Goal: Use online tool/utility: Utilize a website feature to perform a specific function

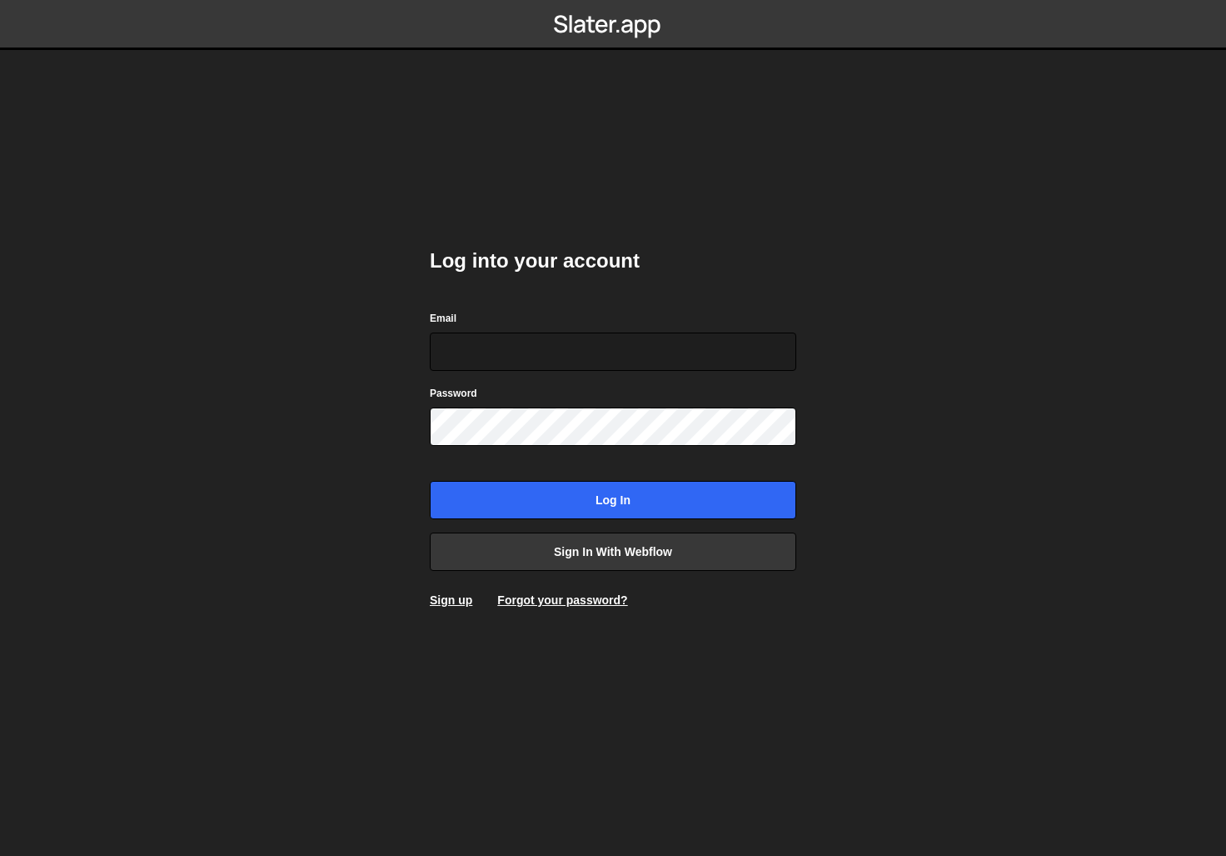
click at [613, 0] on com-1password-button at bounding box center [613, 0] width 0 height 0
type input "hello@sweatpants.studio"
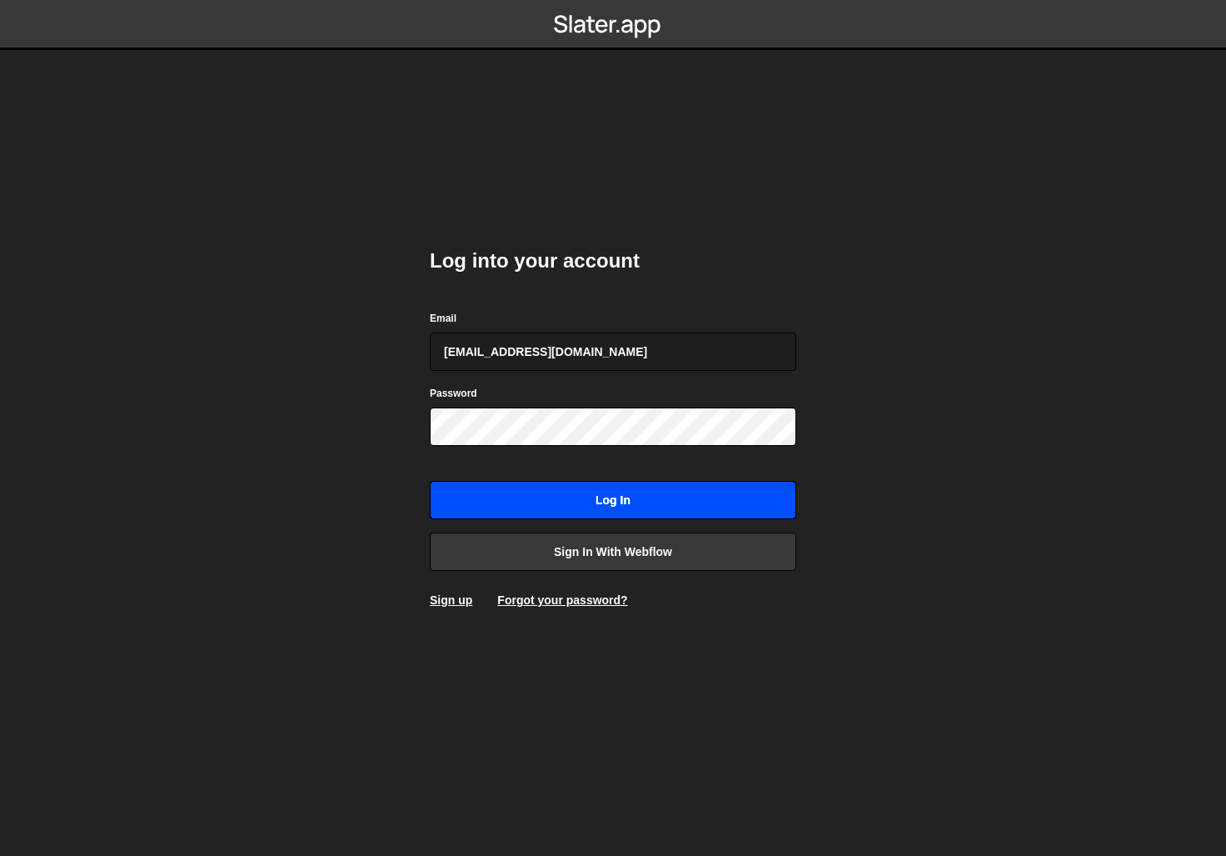
click at [550, 503] on input "Log in" at bounding box center [613, 500] width 367 height 38
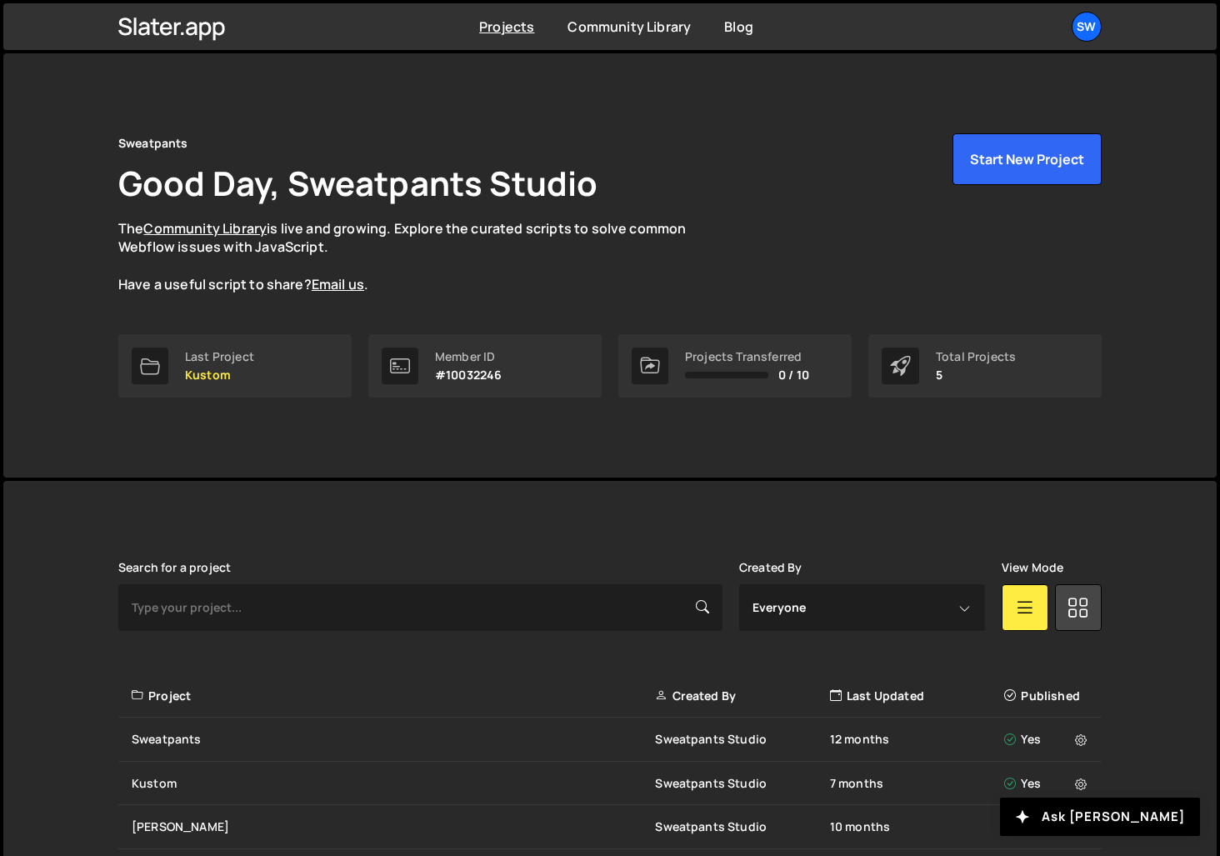
click at [0, 0] on div "You are already signed in." at bounding box center [0, 0] width 0 height 0
click at [387, 137] on div "Sweatpants Good Day, Sweatpants Studio The Community Library is live and growin…" at bounding box center [609, 213] width 983 height 161
click at [1036, 155] on button "Start New Project" at bounding box center [1026, 159] width 149 height 52
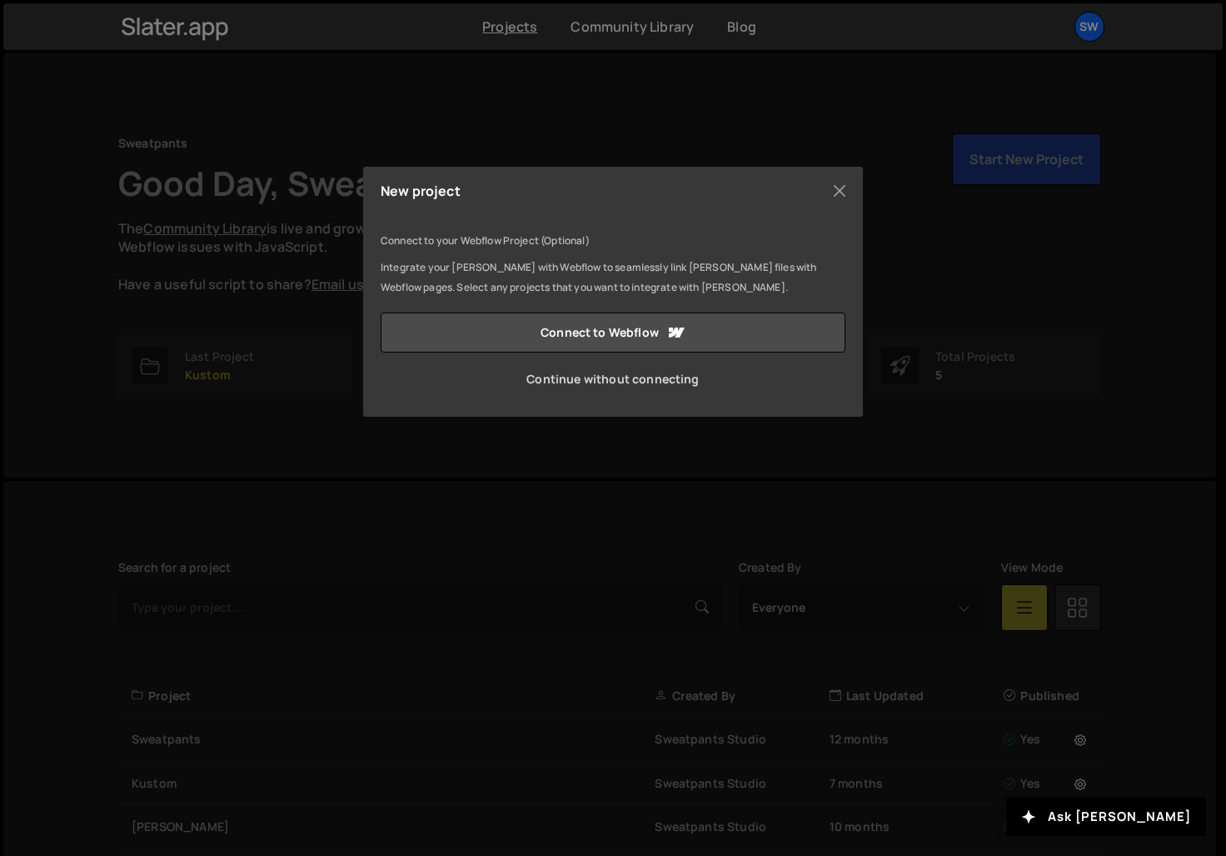
click at [631, 383] on link "Continue without connecting" at bounding box center [613, 379] width 465 height 40
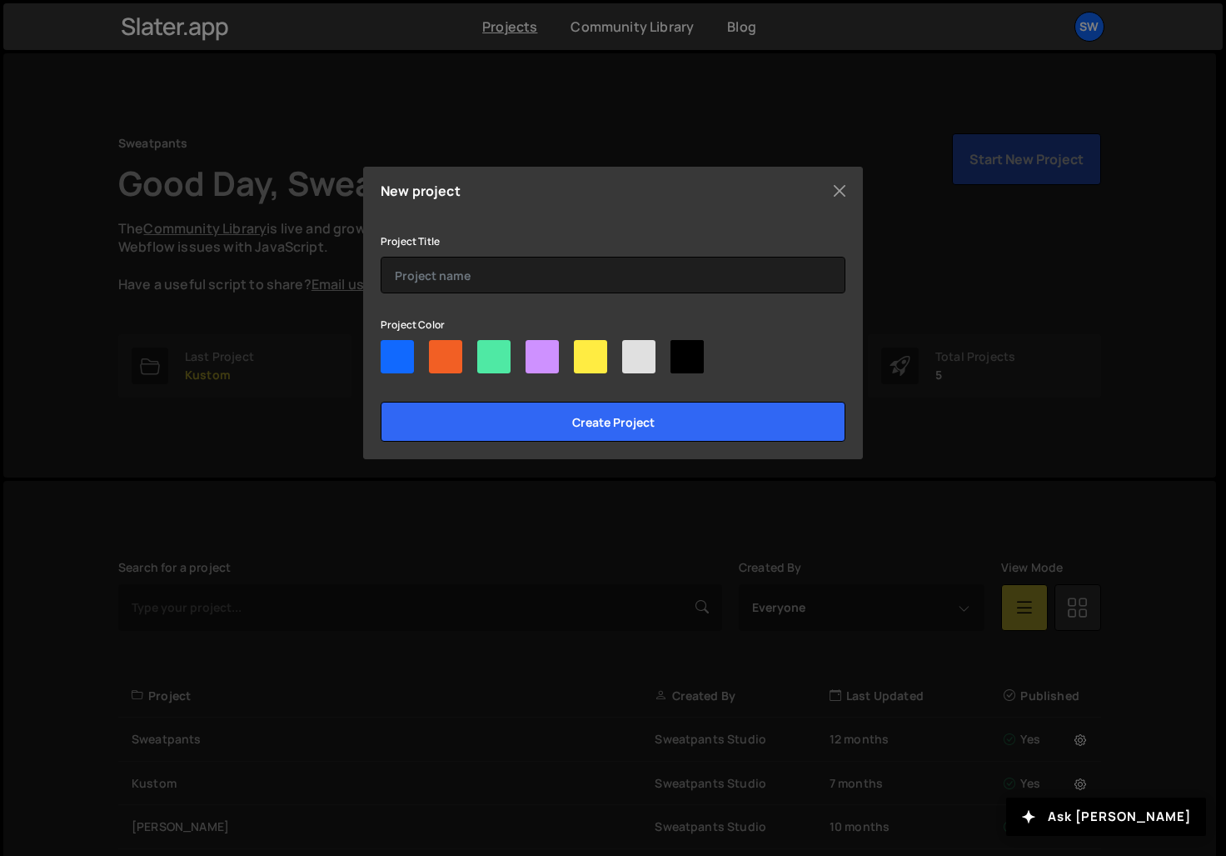
click at [442, 361] on div at bounding box center [445, 356] width 33 height 33
click at [440, 351] on input"] "radio" at bounding box center [434, 345] width 11 height 11
radio input"] "true"
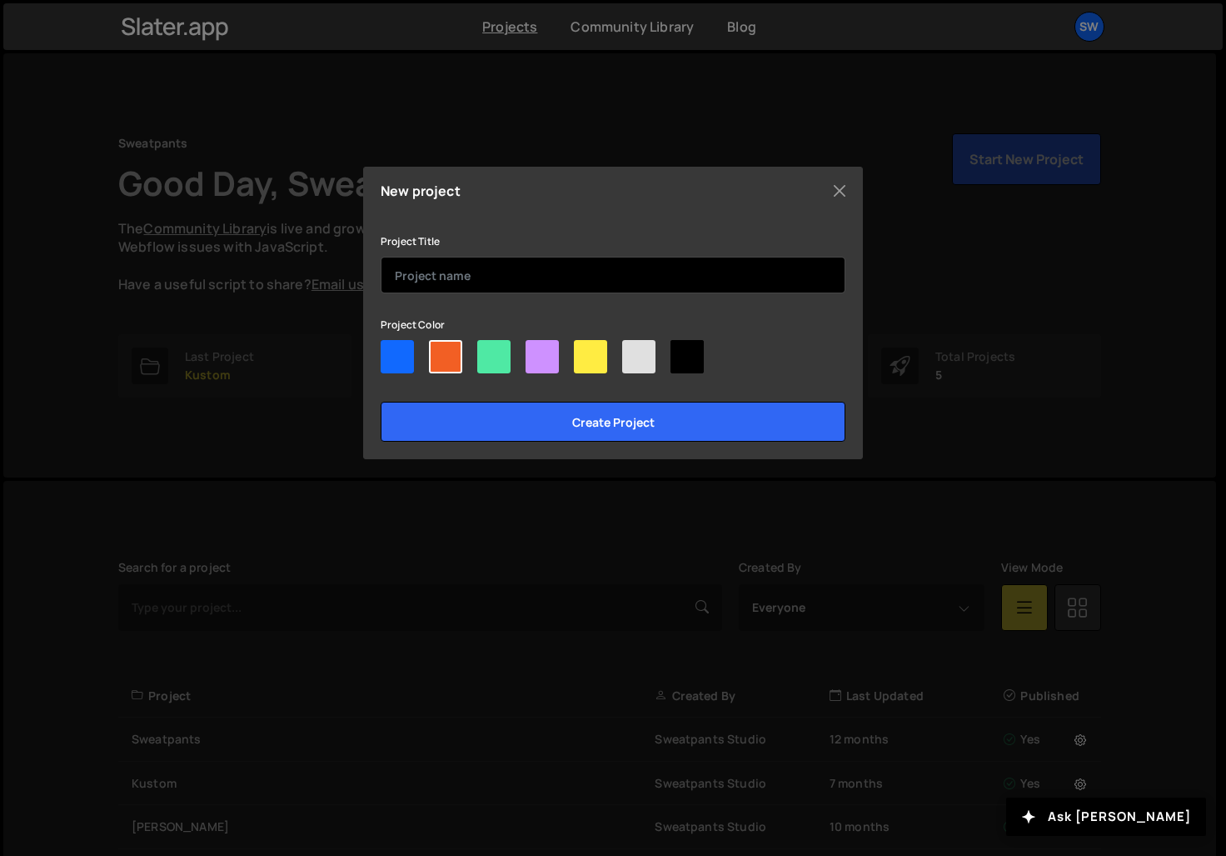
click at [468, 280] on input "text" at bounding box center [613, 275] width 465 height 37
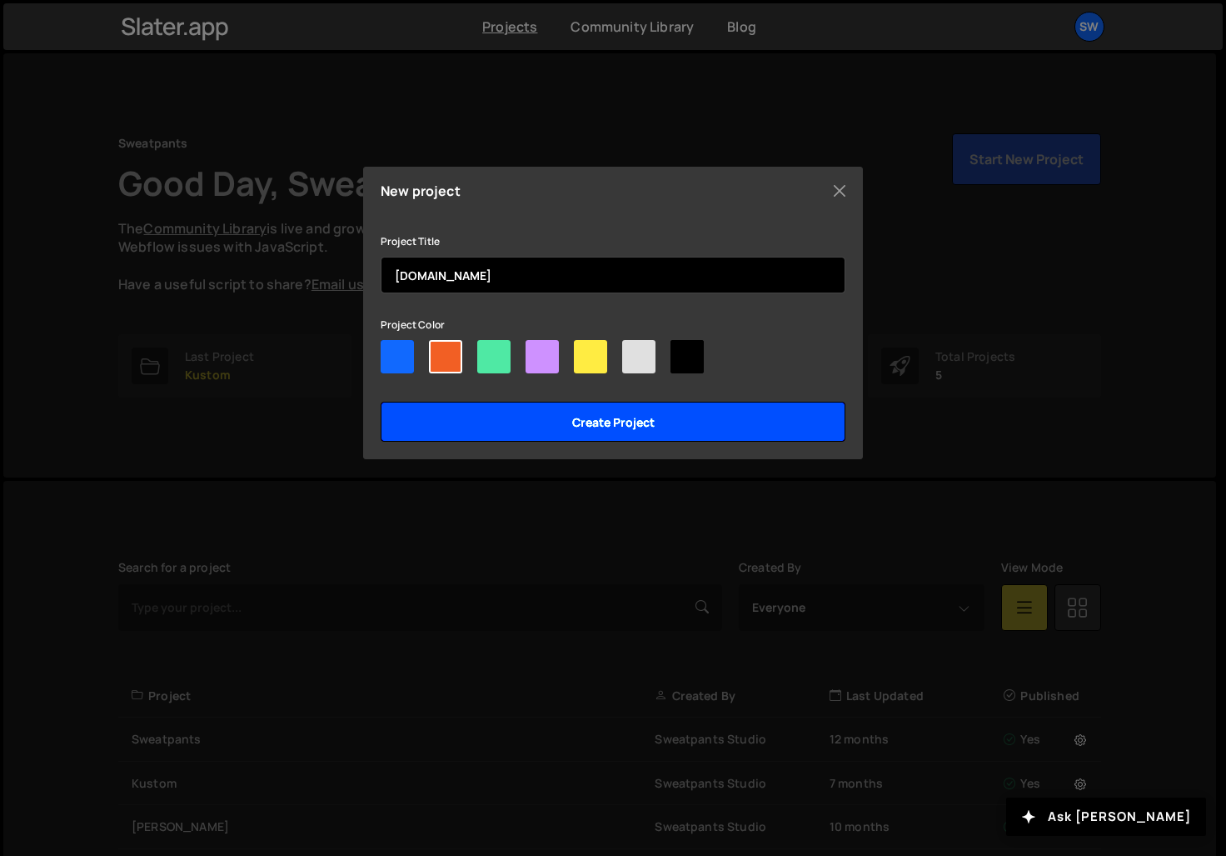
type input "[DOMAIN_NAME]"
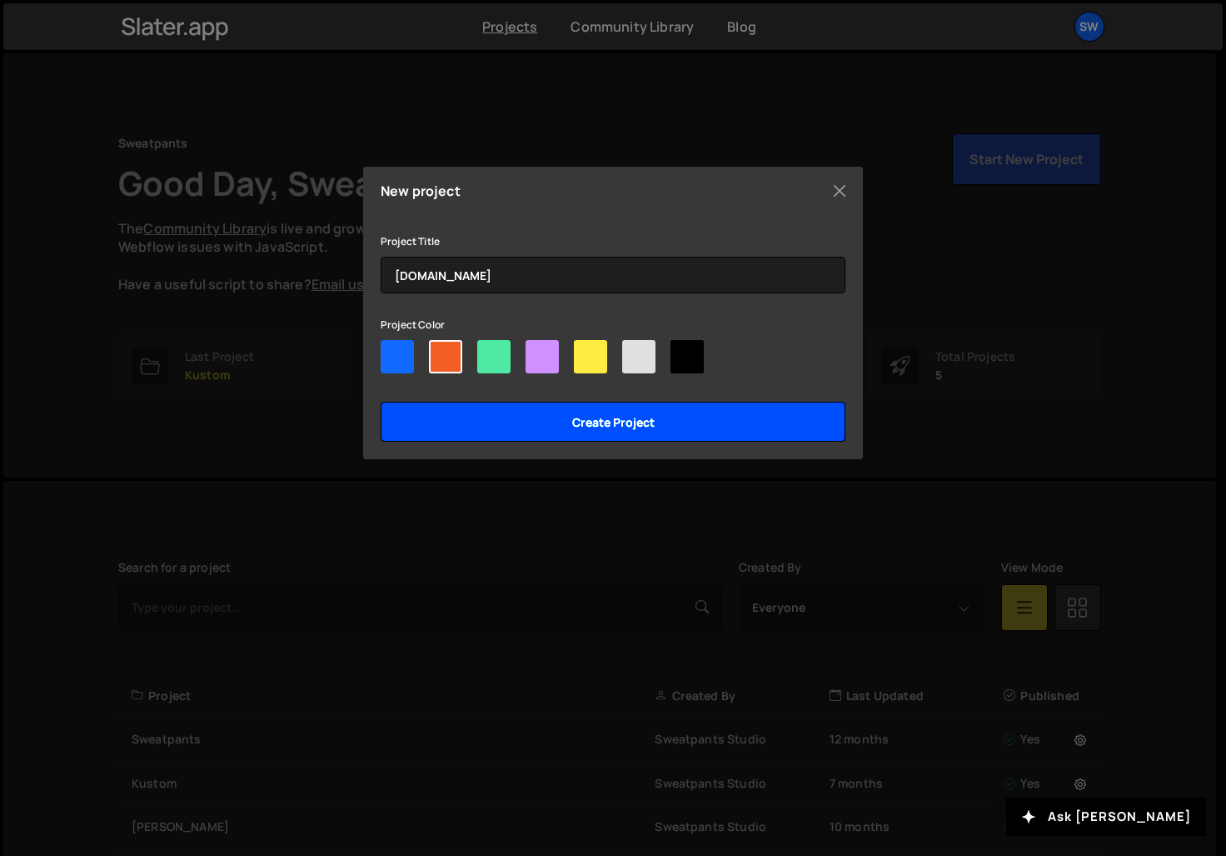
click at [655, 422] on input "Create project" at bounding box center [613, 422] width 465 height 40
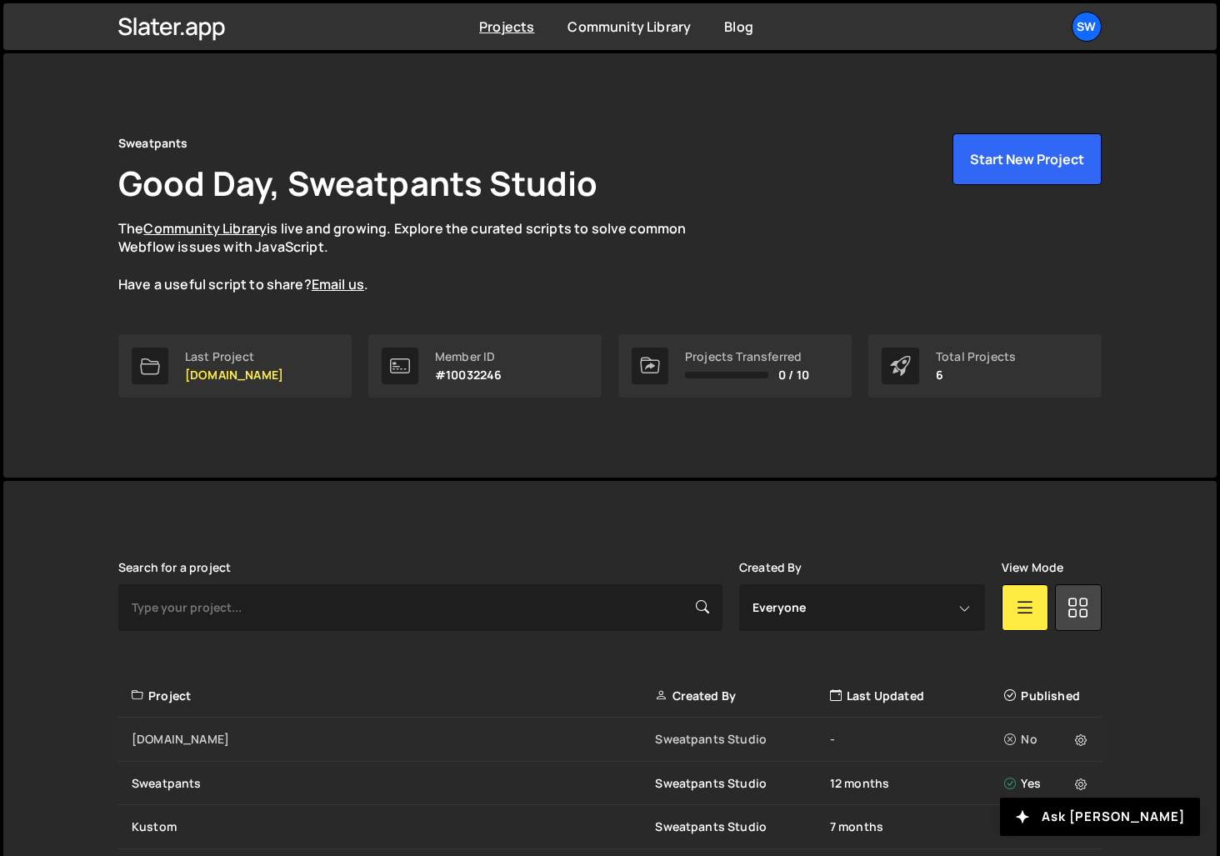
click at [292, 742] on div "[DOMAIN_NAME]" at bounding box center [393, 739] width 523 height 17
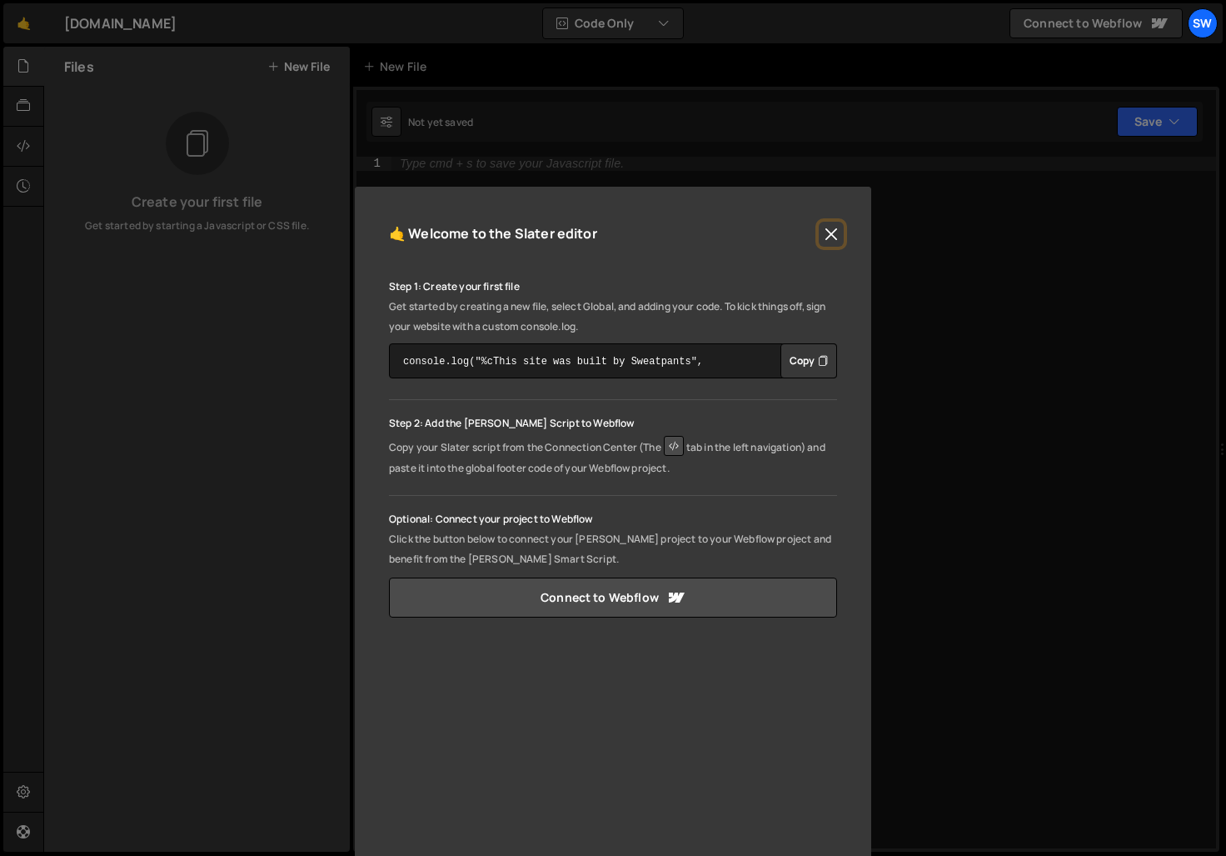
click at [826, 238] on button "Close" at bounding box center [831, 234] width 25 height 25
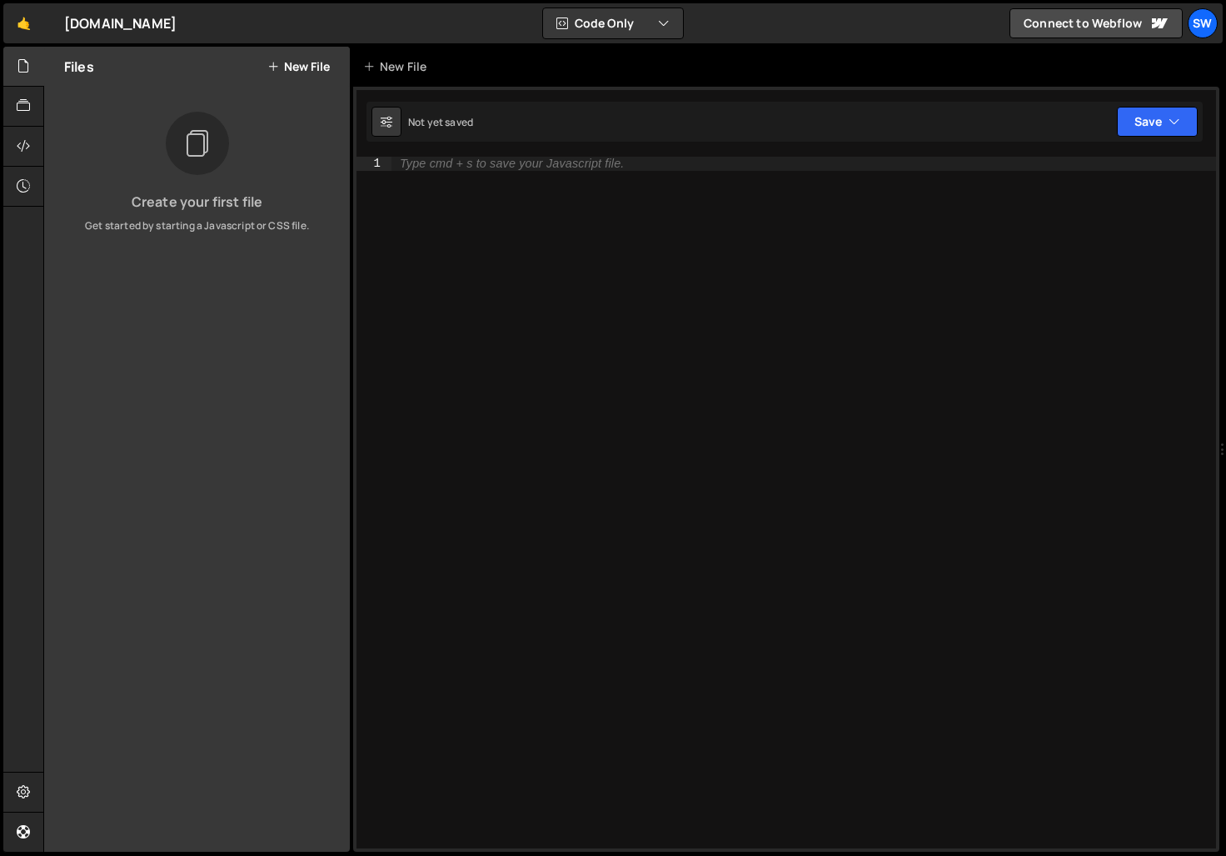
click at [487, 183] on div "Type cmd + s to save your Javascript file." at bounding box center [804, 516] width 825 height 719
paste textarea "</script>"
type textarea "</script>"
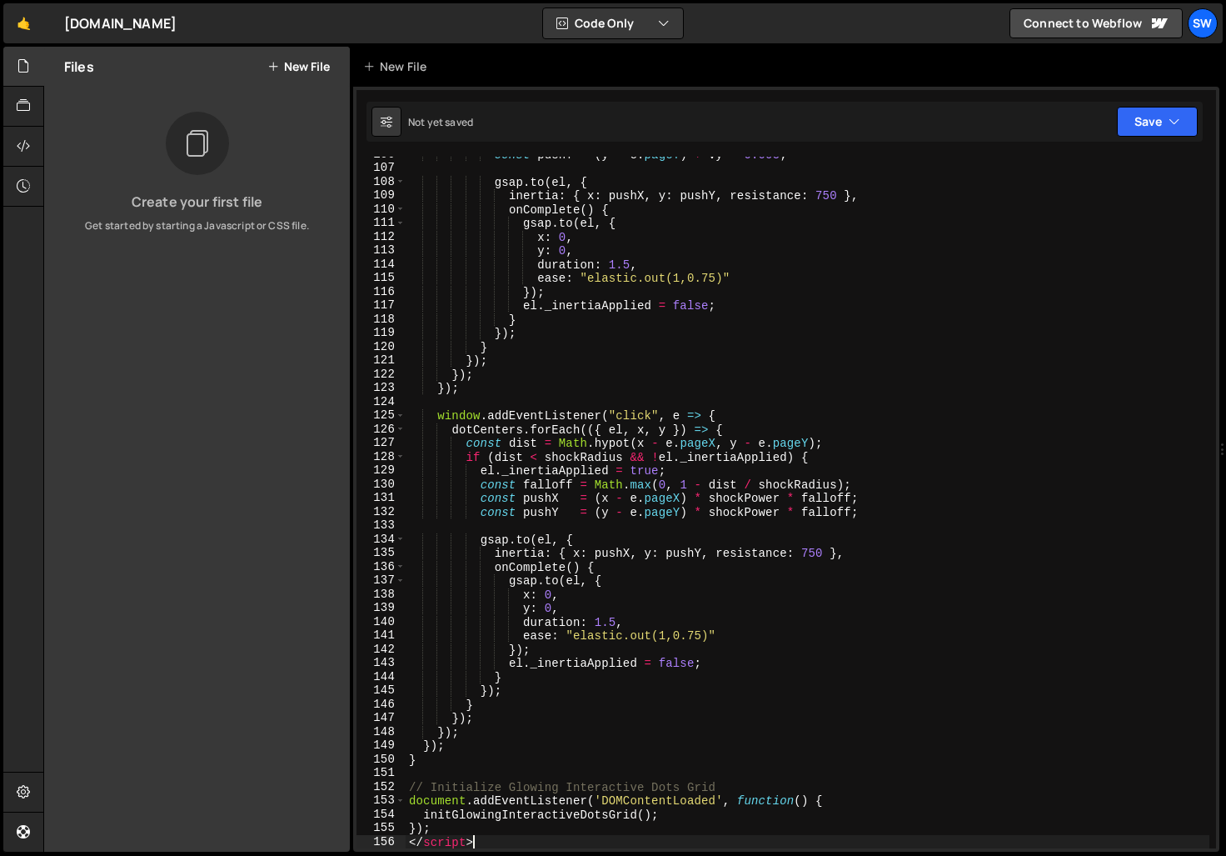
scroll to position [1453, 0]
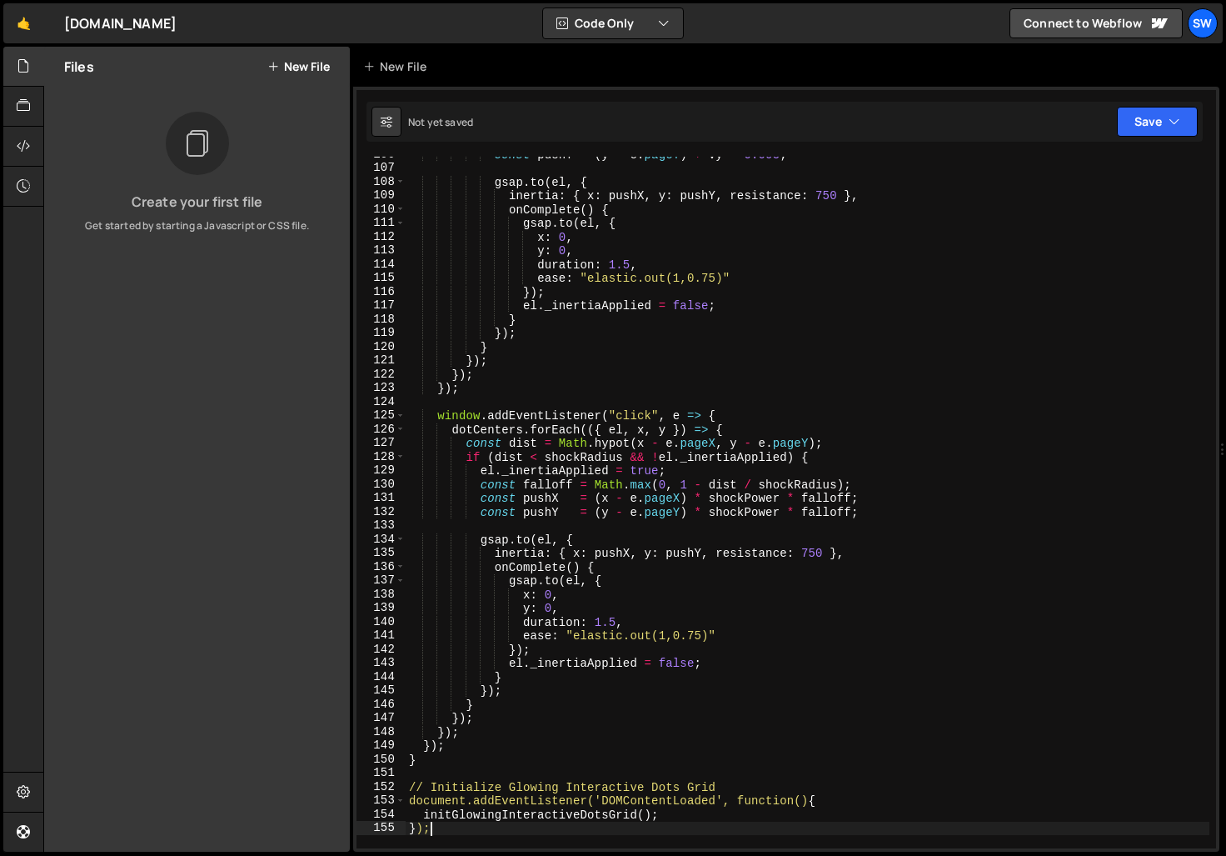
type textarea "<script>"
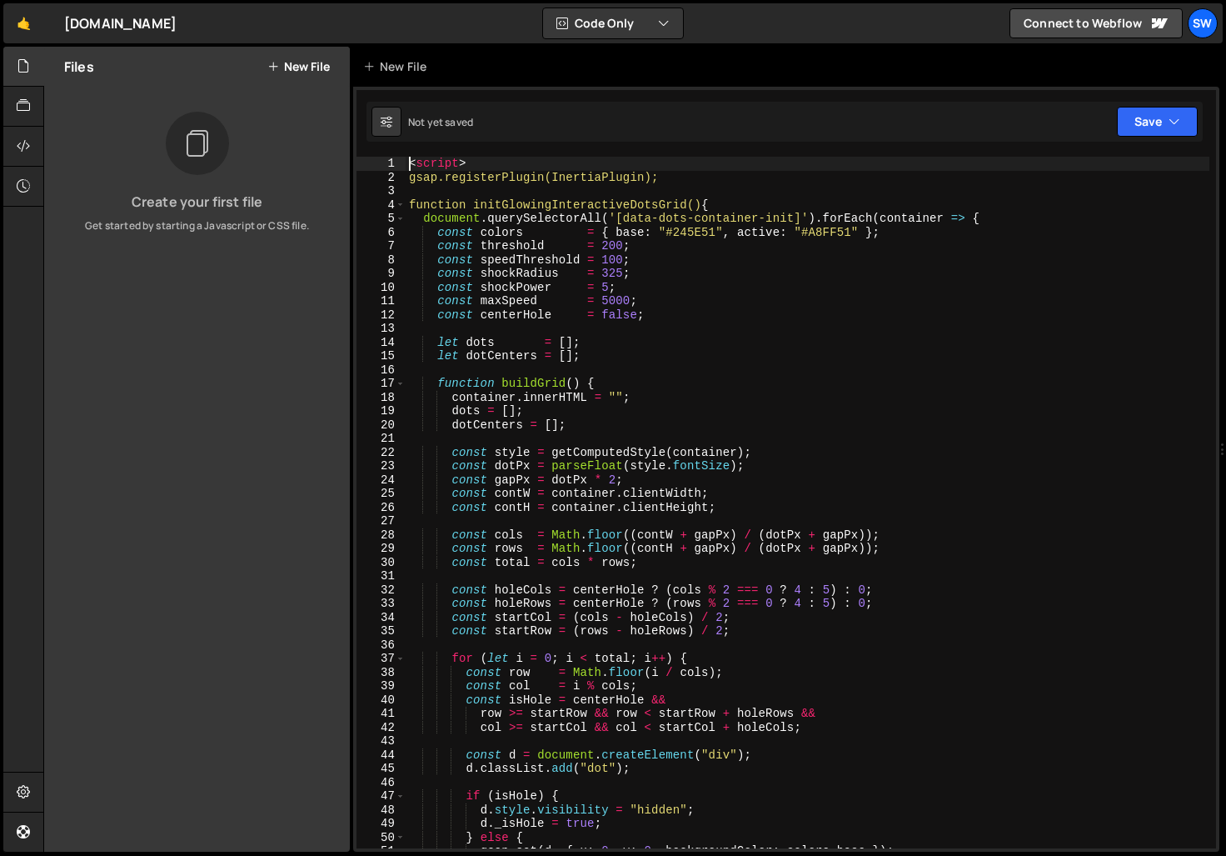
scroll to position [0, 0]
type textarea "gsap.registerPlugin(InertiaPlugin);"
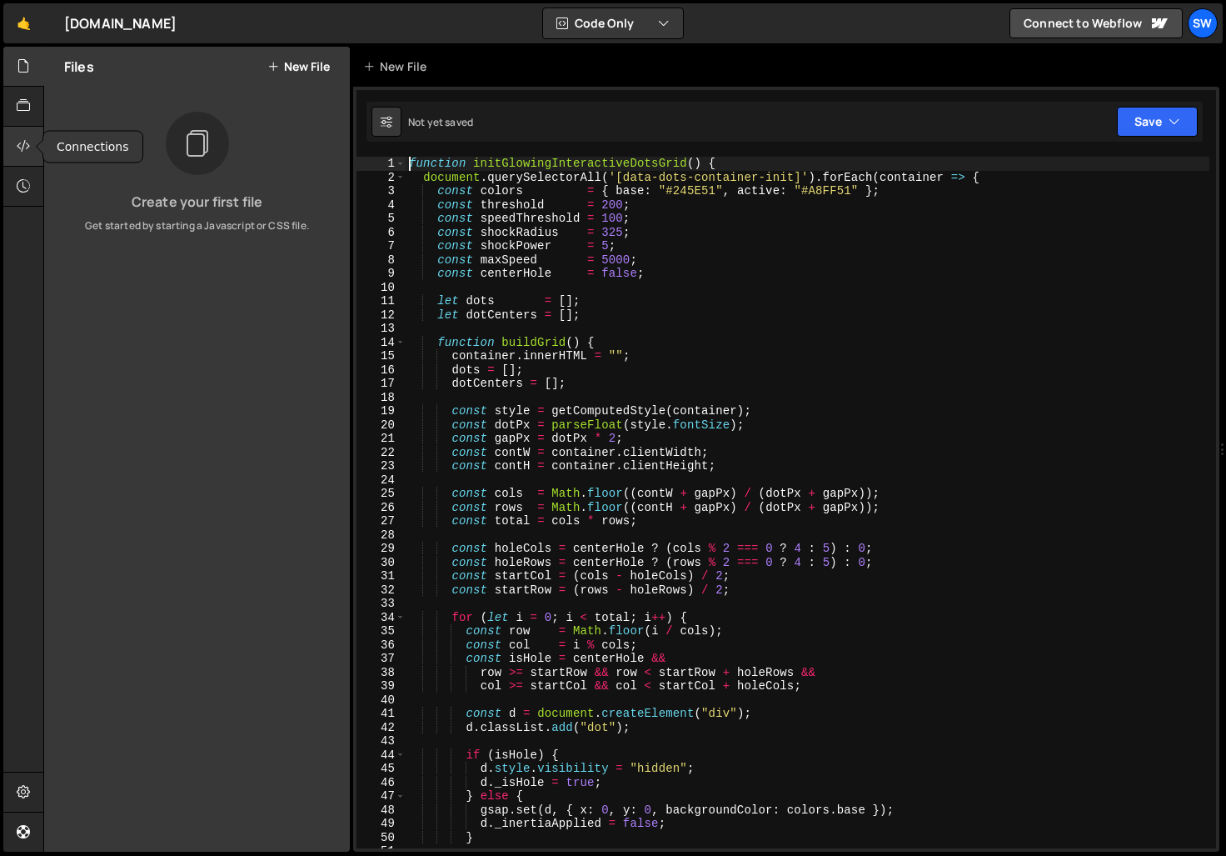
click at [23, 155] on icon at bounding box center [23, 146] width 13 height 18
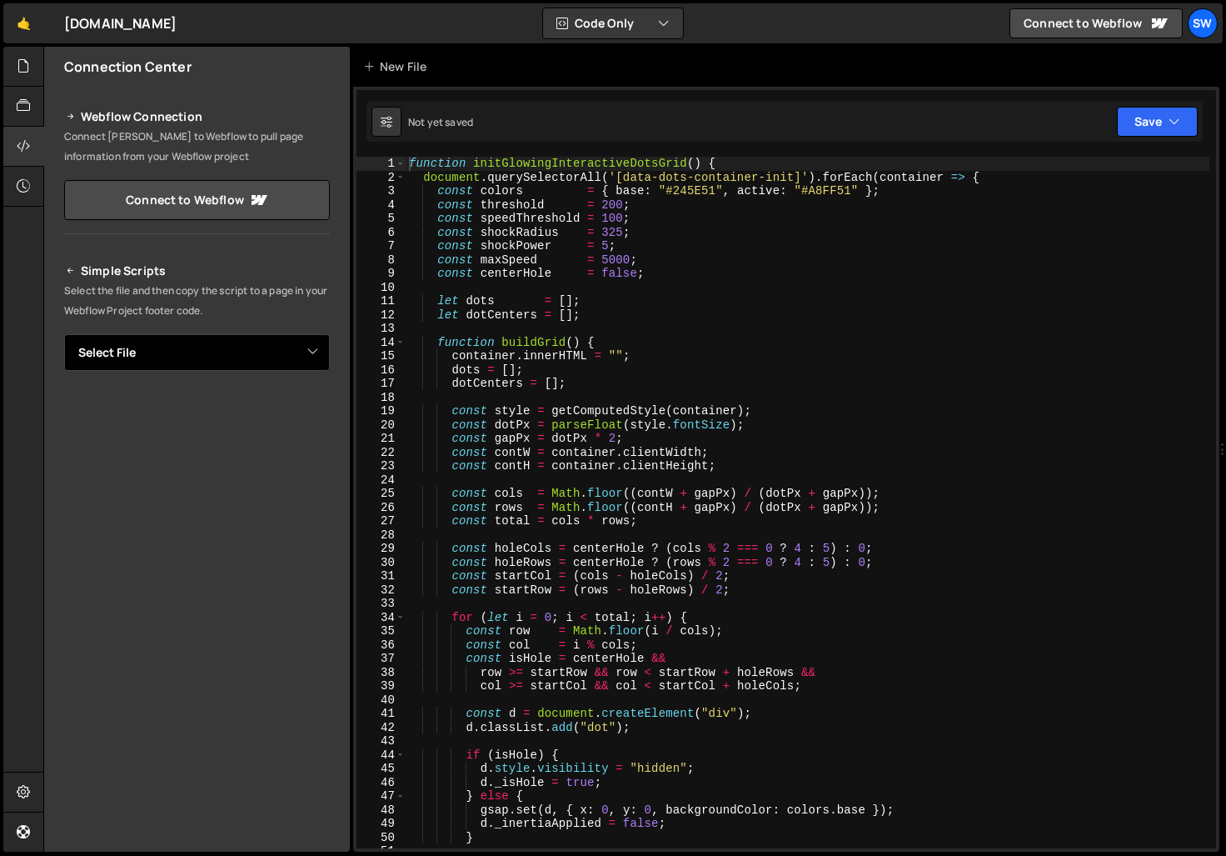
click at [304, 354] on select "Select File" at bounding box center [197, 352] width 266 height 37
click at [1182, 127] on button "Save" at bounding box center [1157, 122] width 81 height 30
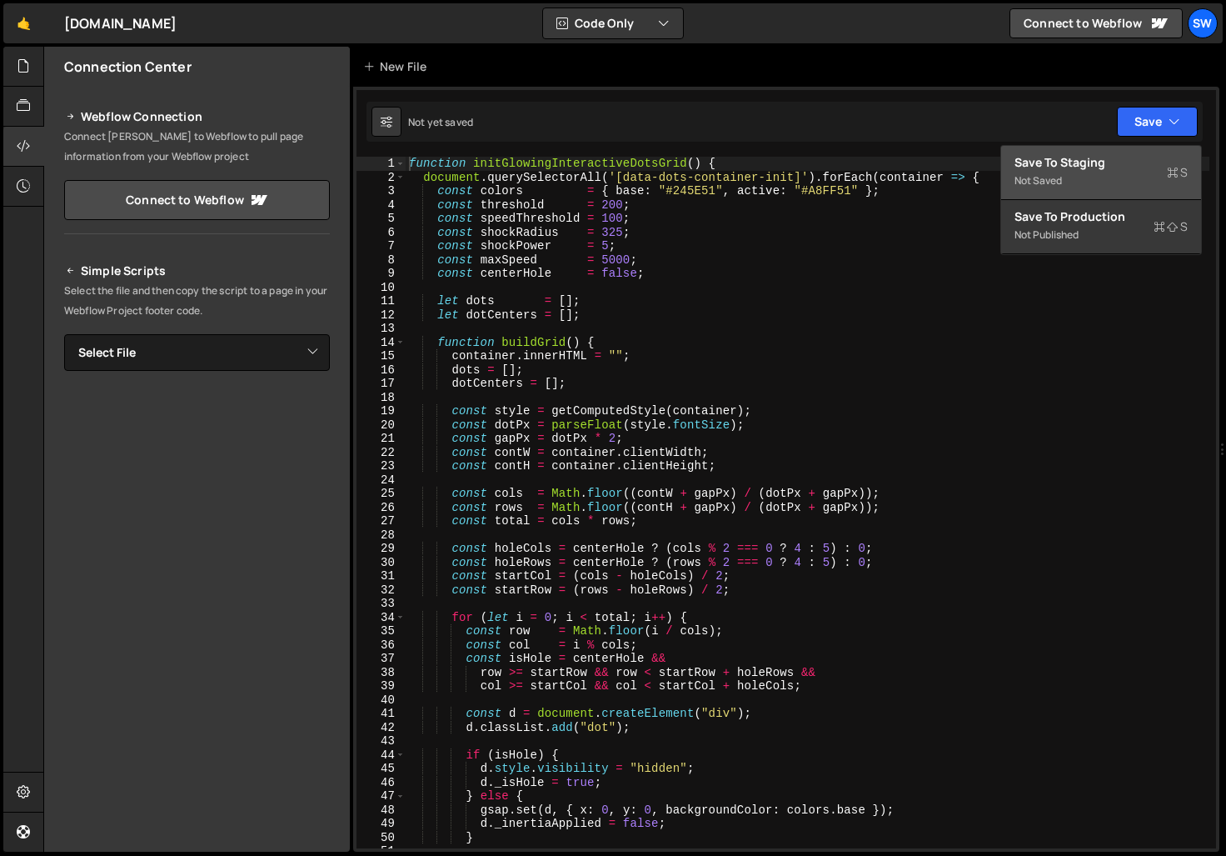
click at [1120, 166] on div "Save to Staging S" at bounding box center [1101, 162] width 173 height 17
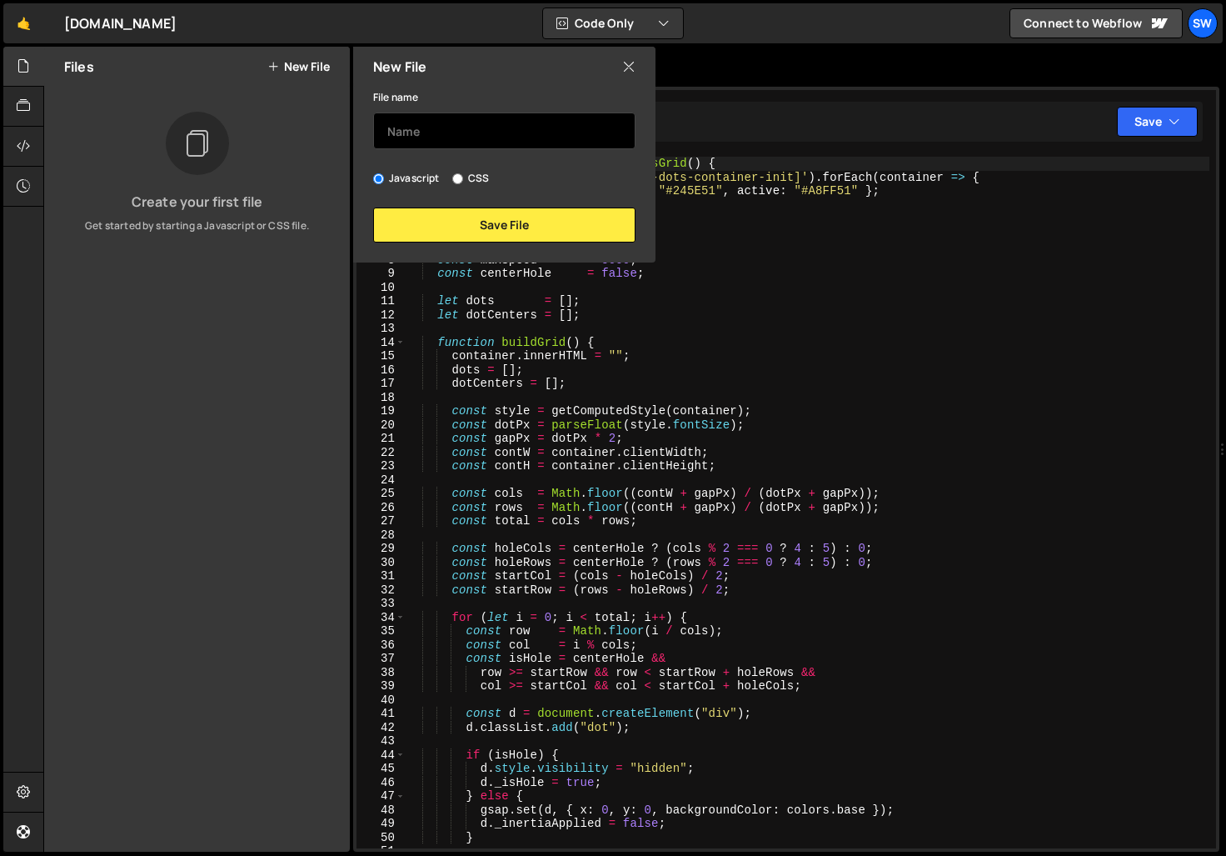
click at [489, 128] on input "text" at bounding box center [504, 130] width 262 height 37
click at [626, 67] on icon at bounding box center [628, 66] width 13 height 18
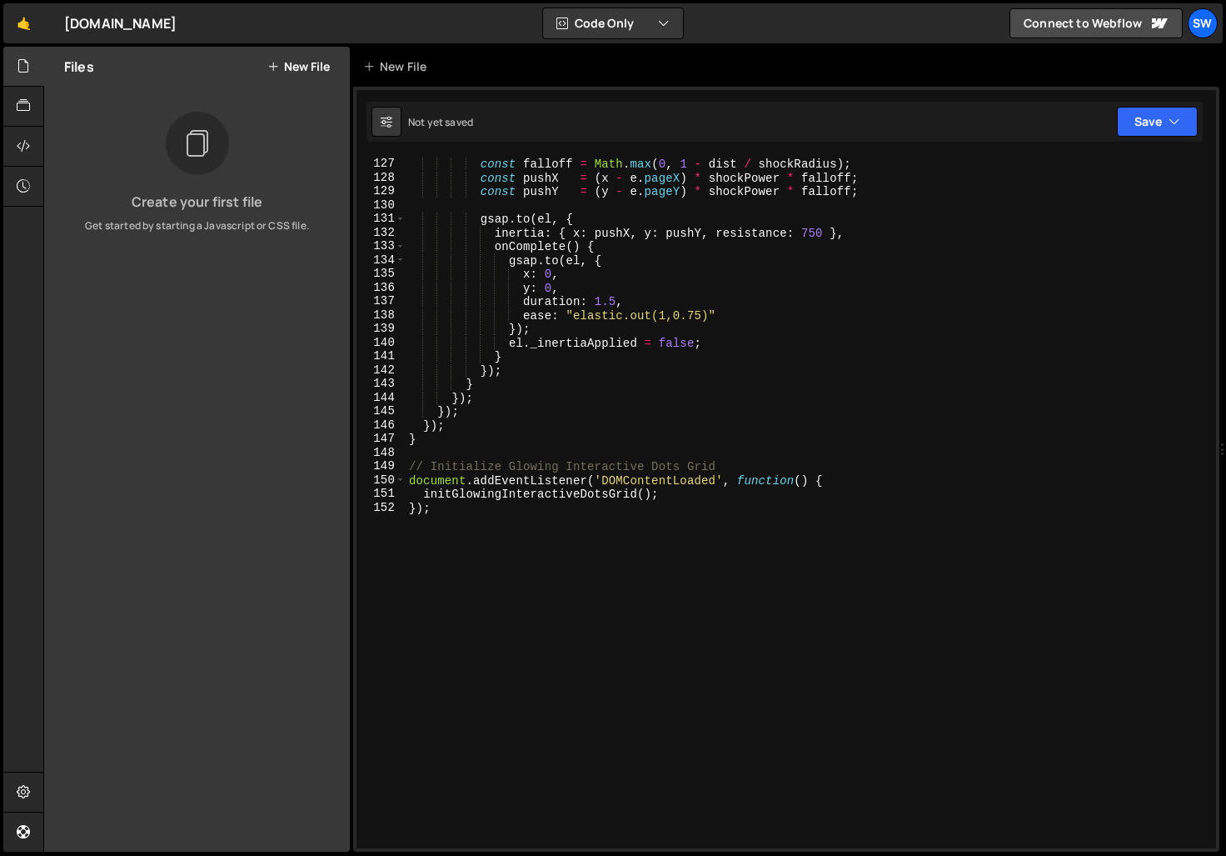
scroll to position [1736, 0]
type textarea "initGlowingInteractiveDotsGrid();"
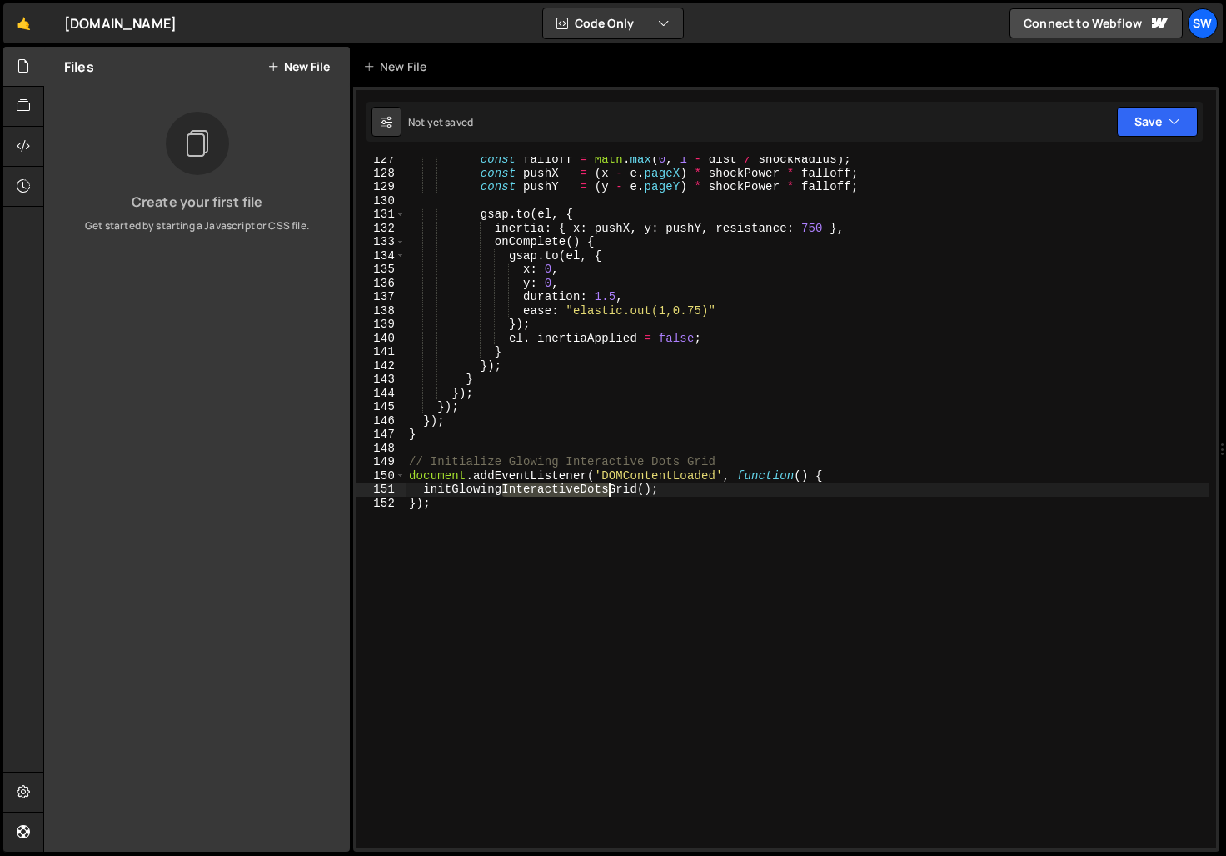
drag, startPoint x: 499, startPoint y: 490, endPoint x: 607, endPoint y: 496, distance: 108.5
click at [607, 494] on div "const falloff = Math . max ( 0 , 1 - dist / shockRadius ) ; const pushX = ( x -…" at bounding box center [808, 511] width 804 height 719
click at [1171, 117] on icon "button" at bounding box center [1175, 121] width 12 height 17
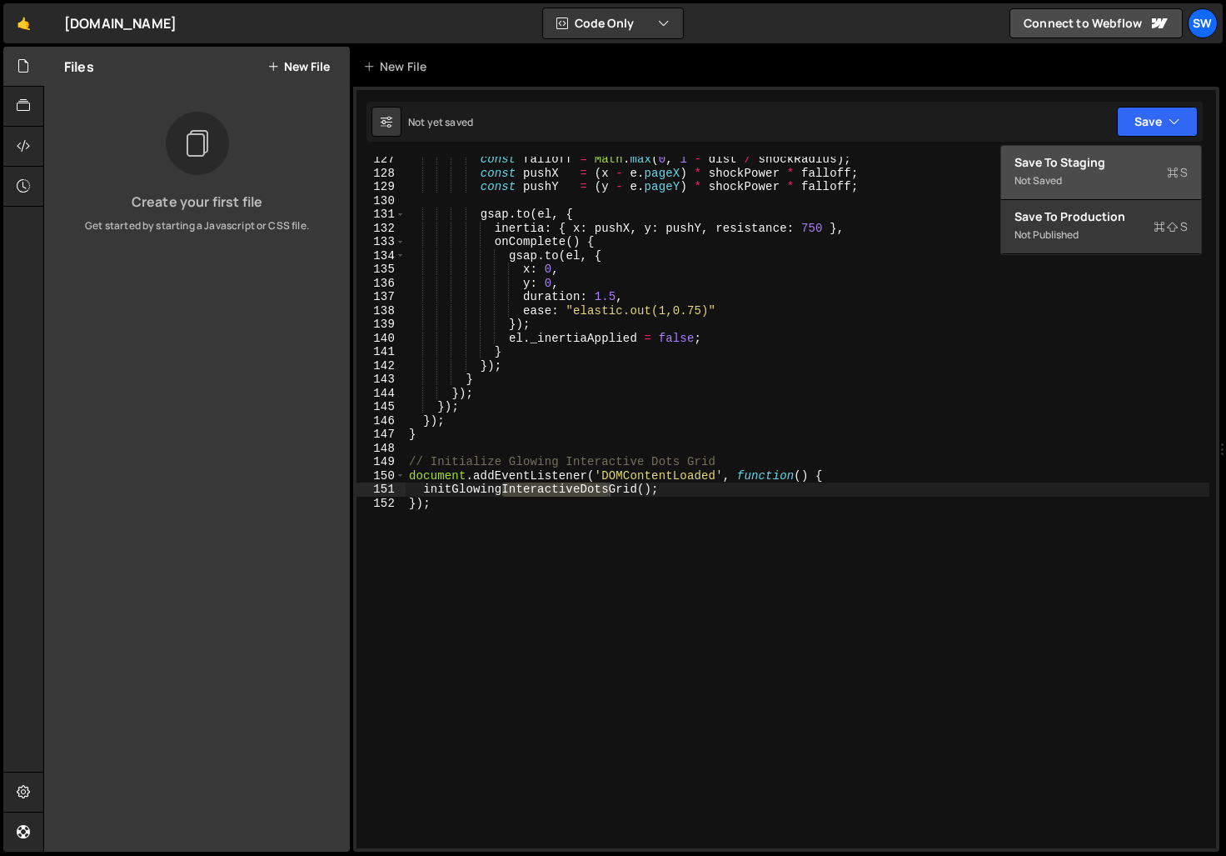
click at [1100, 172] on div "Not saved" at bounding box center [1101, 181] width 173 height 20
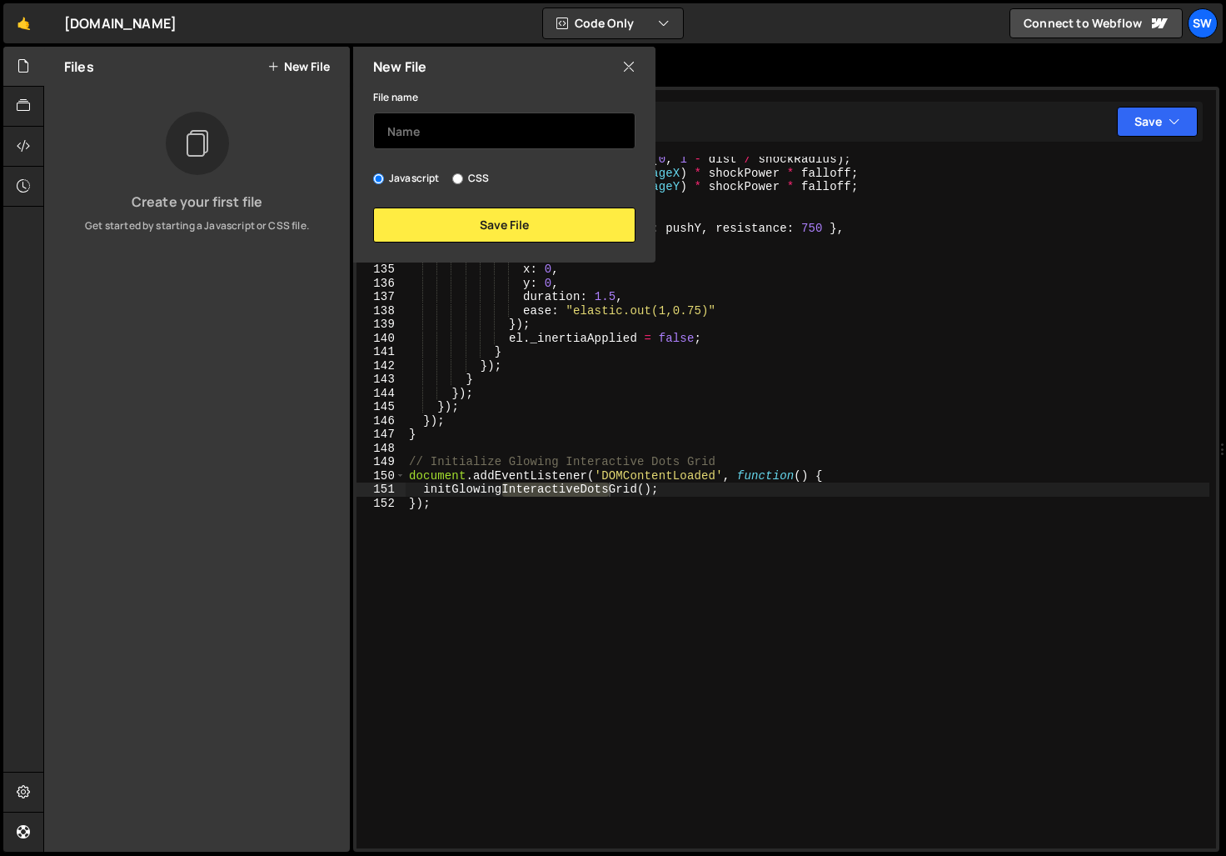
click at [473, 132] on input "text" at bounding box center [504, 130] width 262 height 37
paste input "InteractiveDots"
type input "interactiveDots"
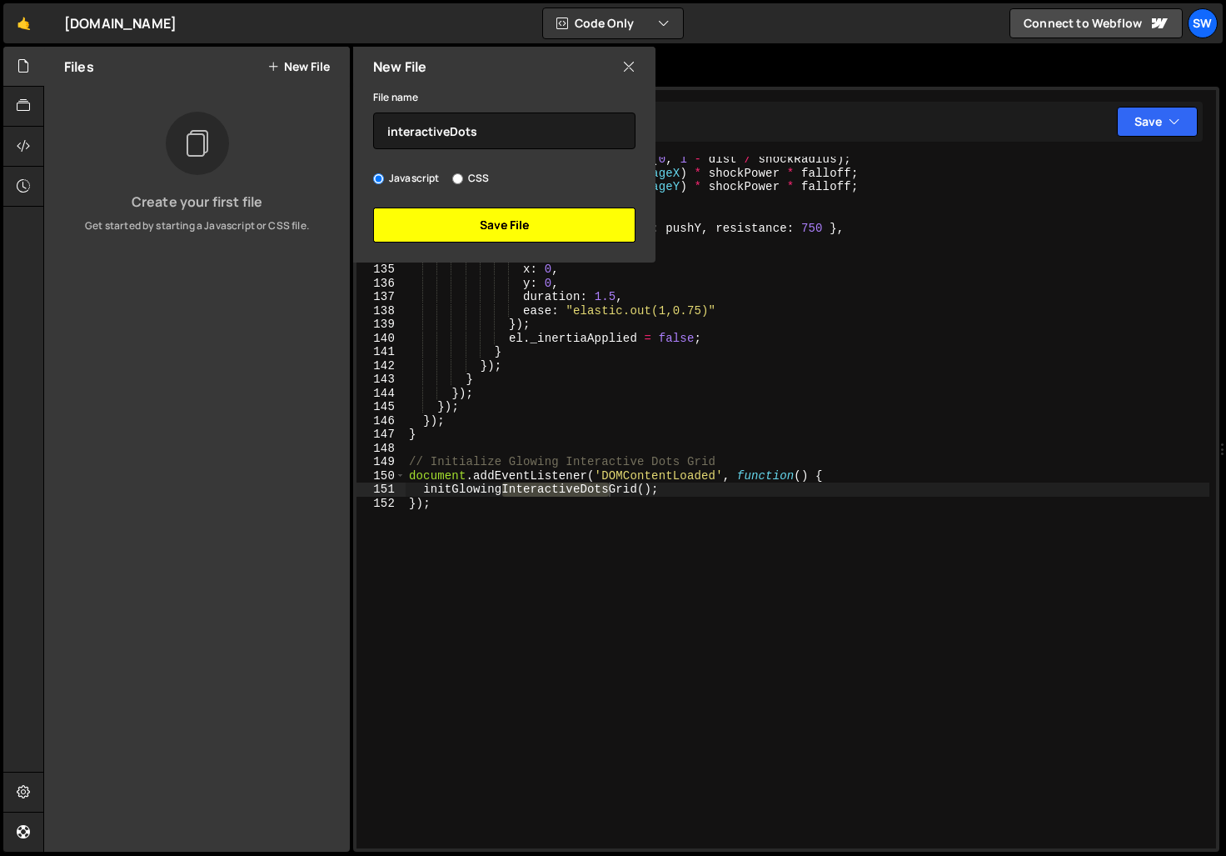
click at [534, 219] on button "Save File" at bounding box center [504, 224] width 262 height 35
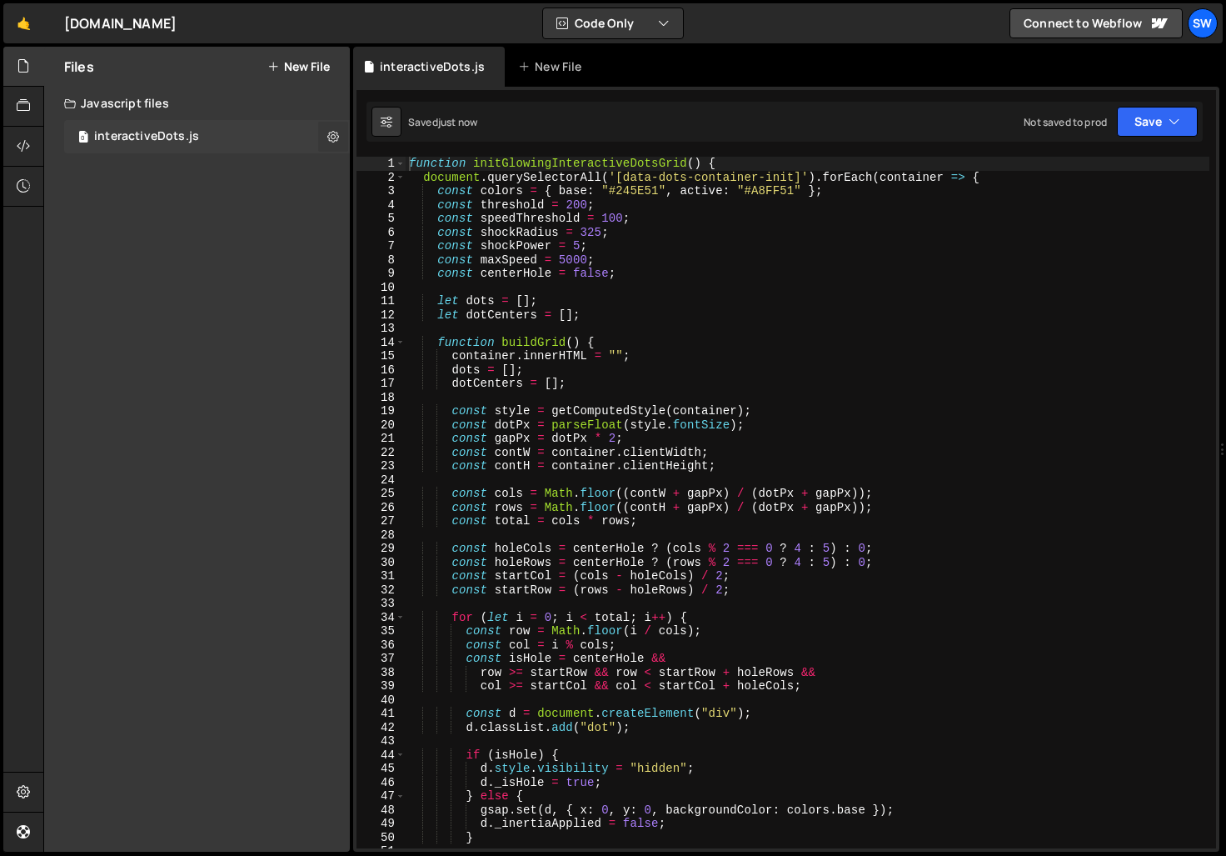
click at [331, 137] on icon at bounding box center [333, 136] width 12 height 16
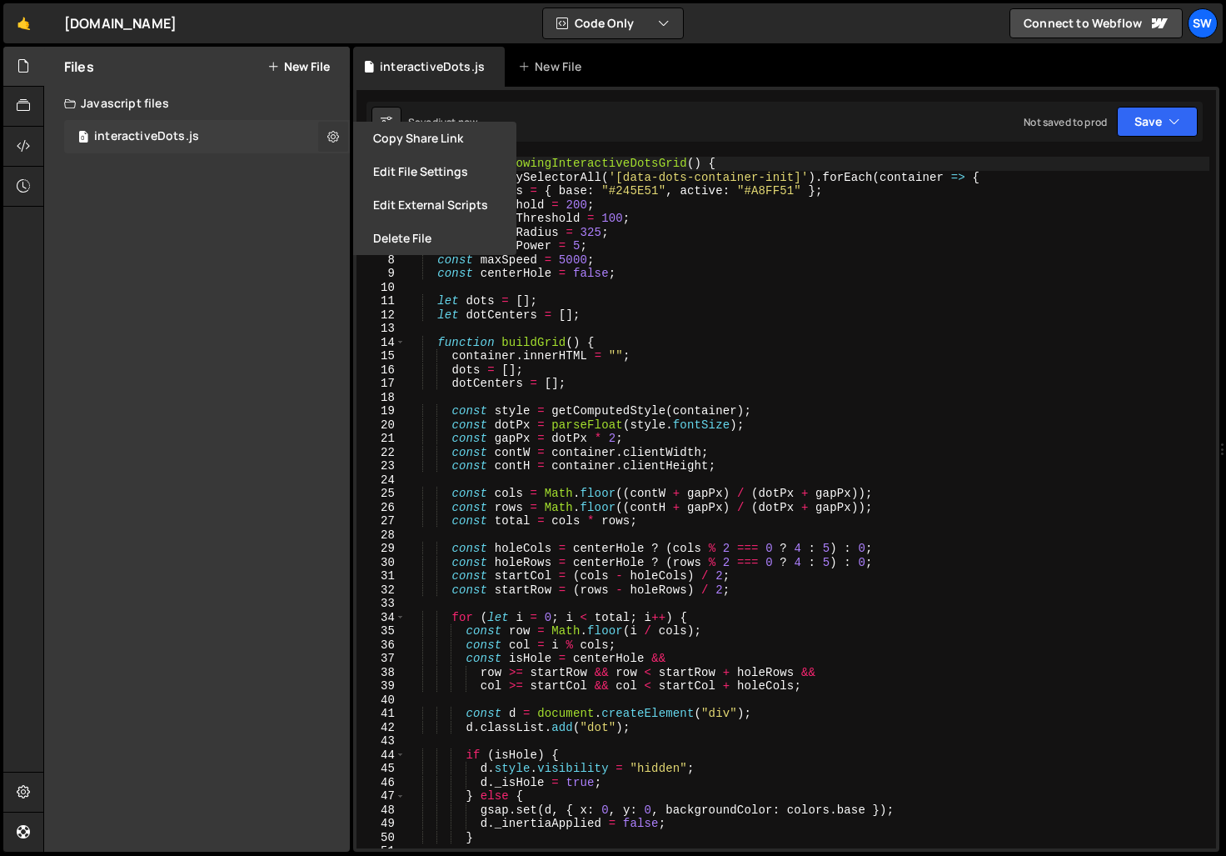
click at [326, 139] on button at bounding box center [333, 137] width 30 height 30
click at [19, 141] on icon at bounding box center [23, 146] width 13 height 18
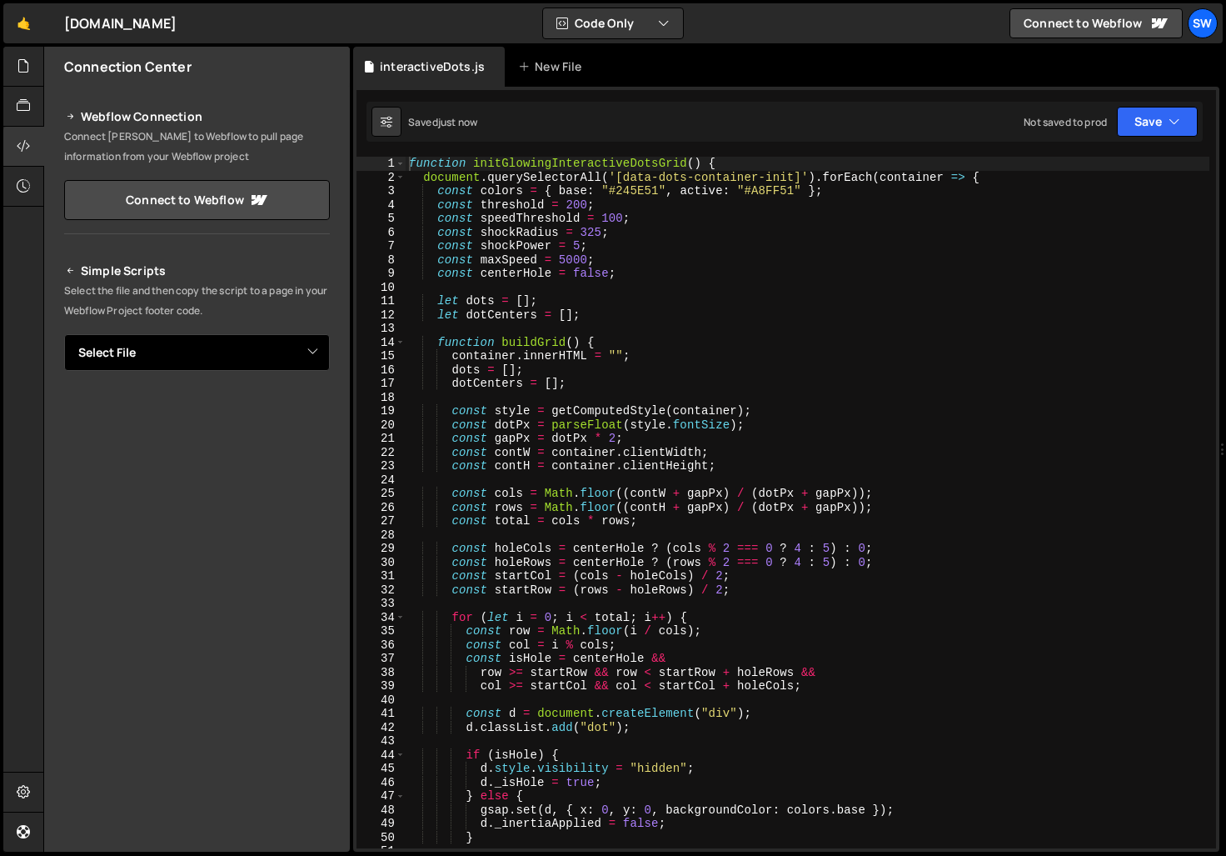
click at [305, 352] on select "Select File interactiveDots.js" at bounding box center [197, 352] width 266 height 37
select select "46022"
click at [64, 334] on select "Select File interactiveDots.js" at bounding box center [197, 352] width 266 height 37
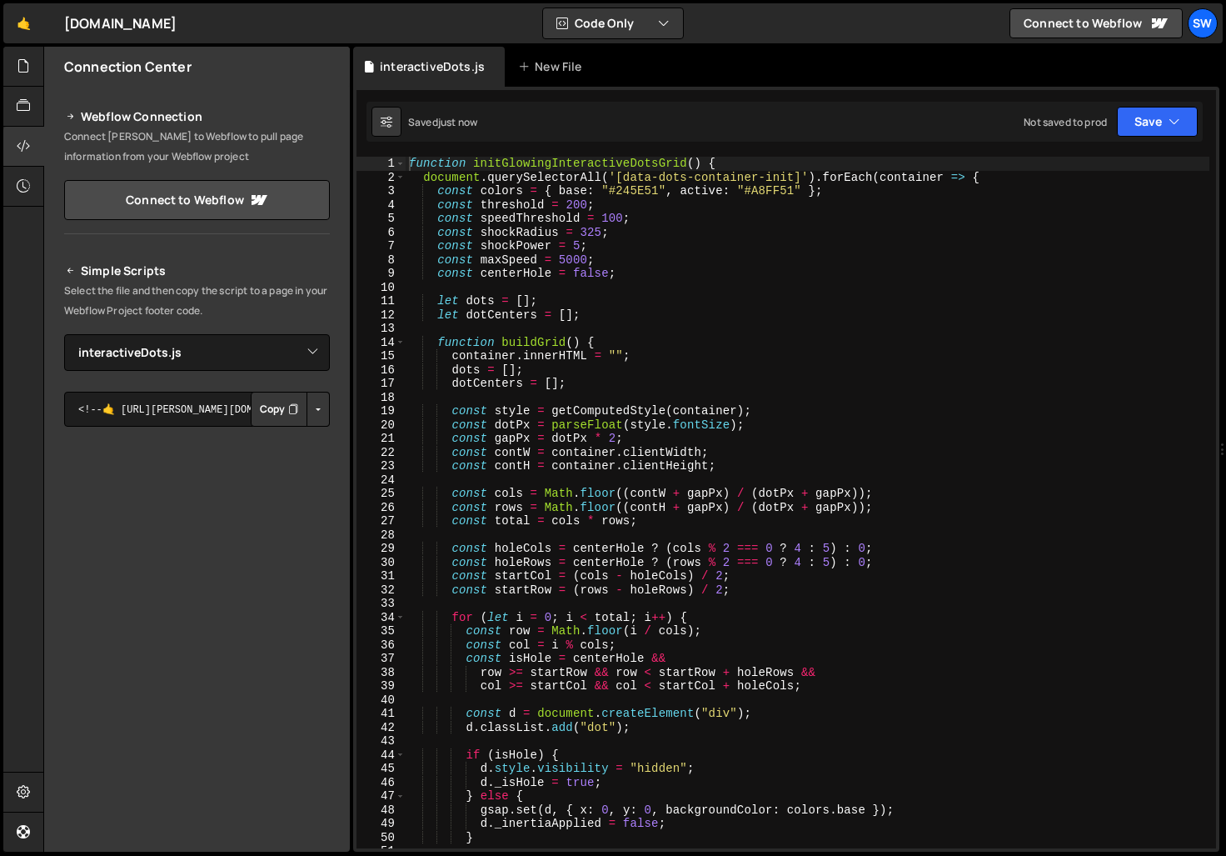
click at [326, 410] on button "Button group with nested dropdown" at bounding box center [318, 409] width 23 height 35
click at [302, 442] on link "Copy Staging js" at bounding box center [260, 440] width 138 height 23
click at [642, 192] on div "function initGlowingInteractiveDotsGrid ( ) { document . querySelectorAll ( '[d…" at bounding box center [808, 516] width 804 height 719
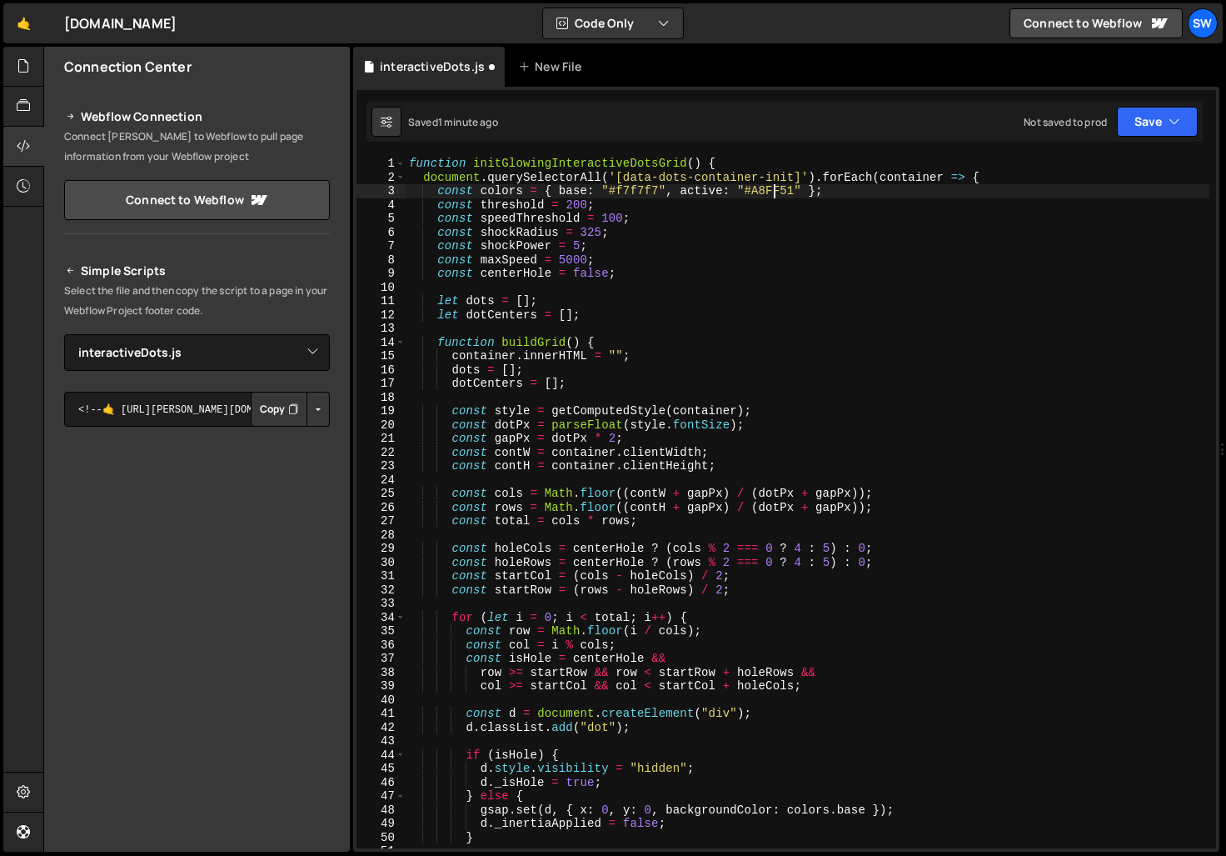
click at [772, 191] on div "function initGlowingInteractiveDotsGrid ( ) { document . querySelectorAll ( '[d…" at bounding box center [808, 516] width 804 height 719
paste textarea "FB8500"
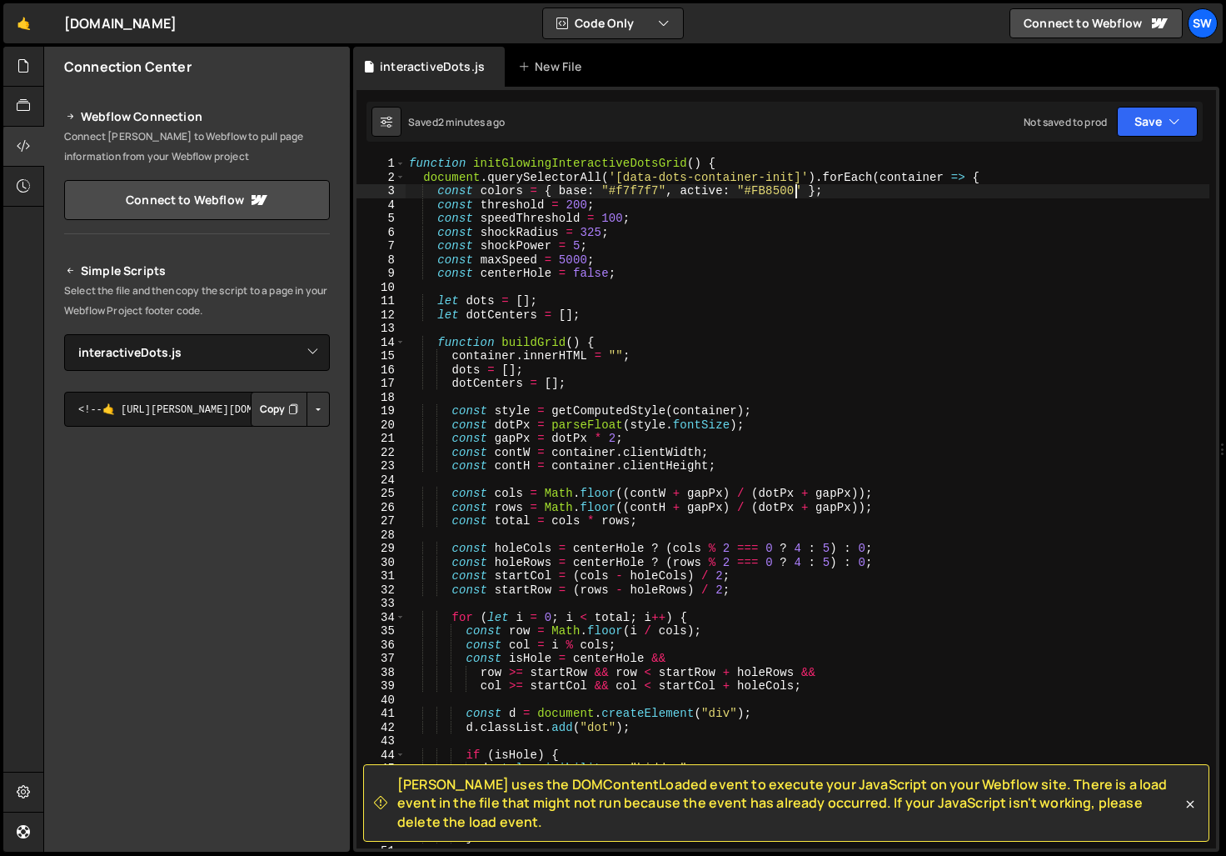
click at [578, 207] on div "function initGlowingInteractiveDotsGrid ( ) { document . querySelectorAll ( '[d…" at bounding box center [808, 516] width 804 height 719
click at [581, 210] on div "function initGlowingInteractiveDotsGrid ( ) { document . querySelectorAll ( '[d…" at bounding box center [808, 516] width 804 height 719
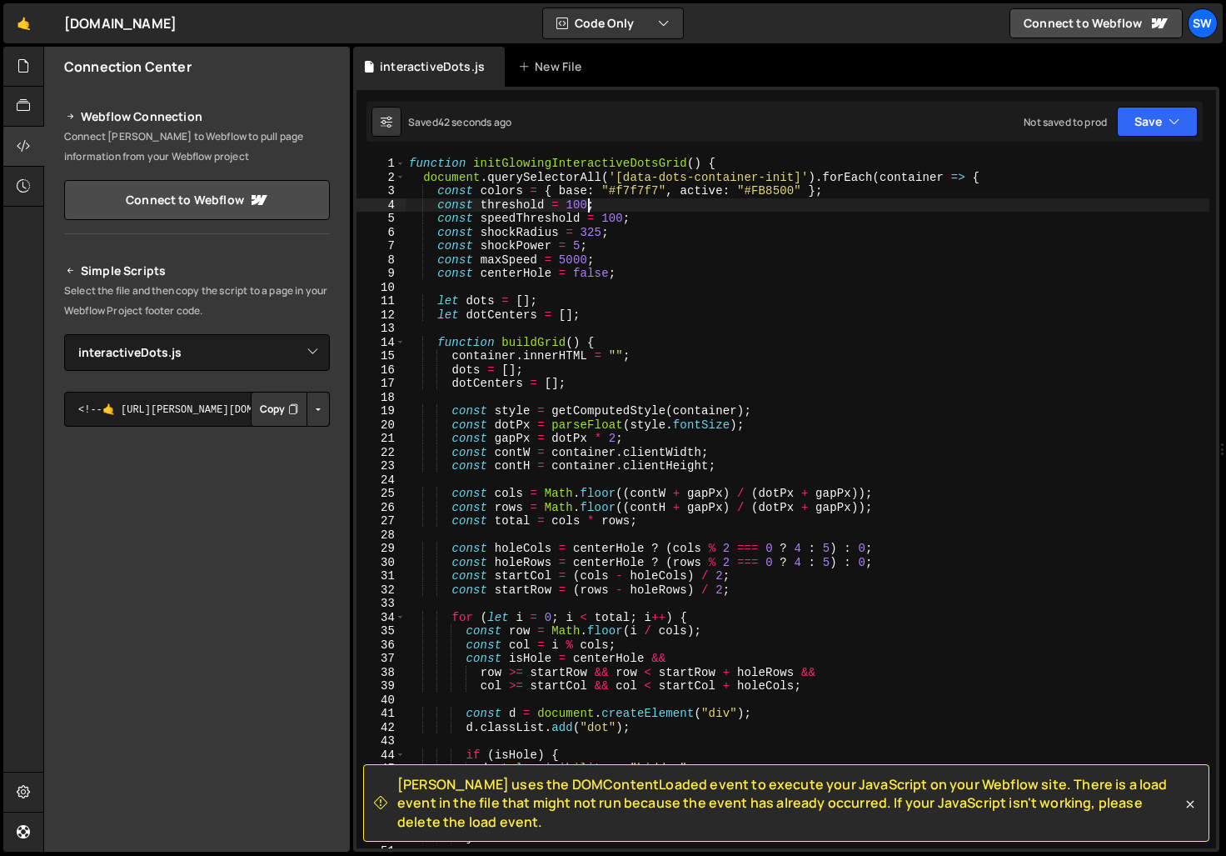
click at [579, 205] on div "function initGlowingInteractiveDotsGrid ( ) { document . querySelectorAll ( '[d…" at bounding box center [808, 516] width 804 height 719
click at [678, 213] on div "function initGlowingInteractiveDotsGrid ( ) { document . querySelectorAll ( '[d…" at bounding box center [808, 516] width 804 height 719
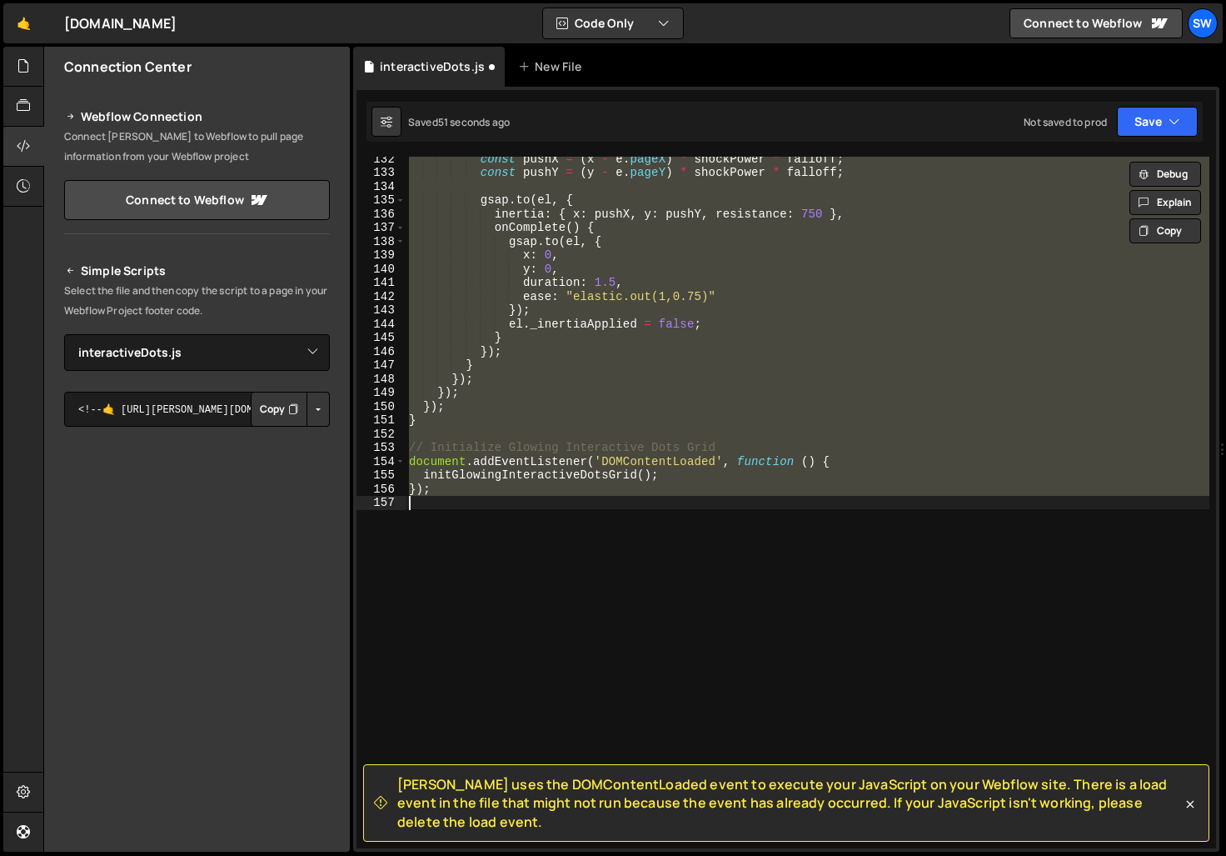
scroll to position [0, 0]
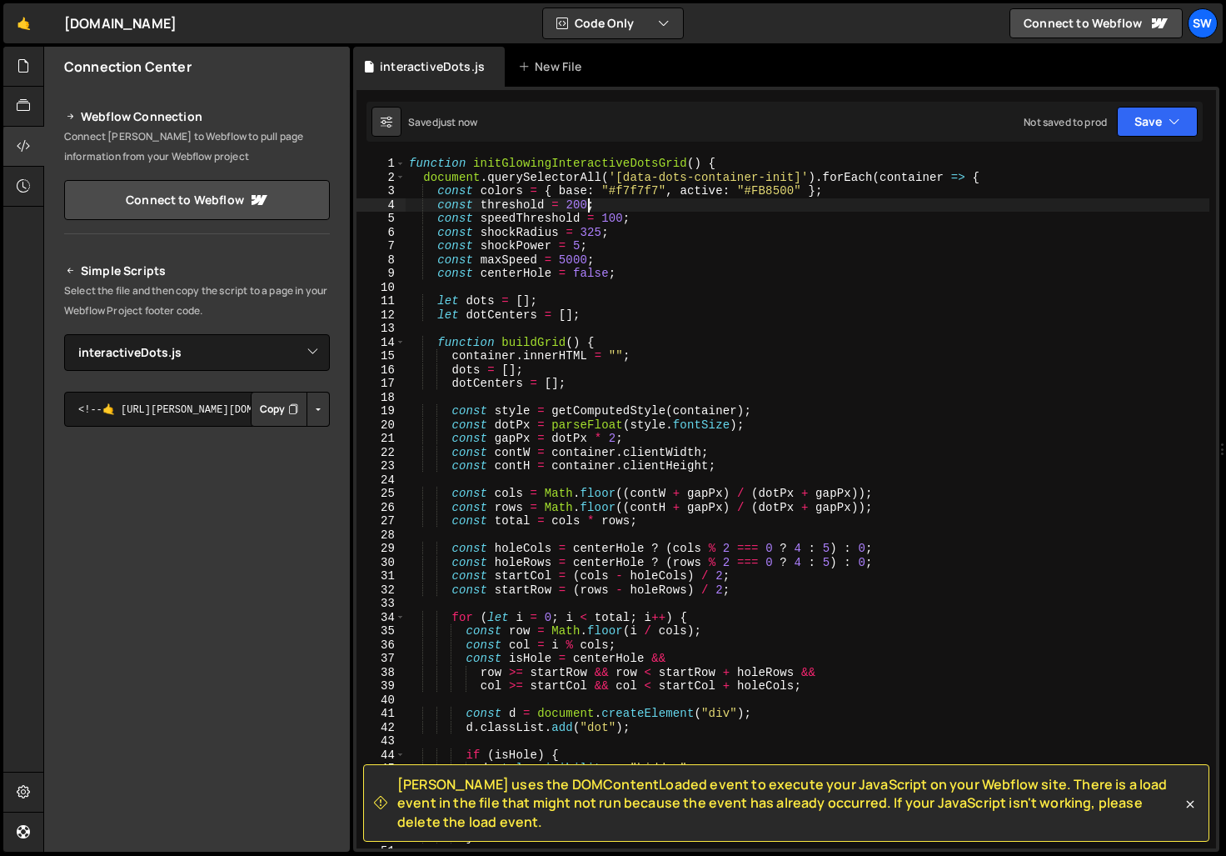
click at [579, 202] on div "function initGlowingInteractiveDotsGrid ( ) { document . querySelectorAll ( '[d…" at bounding box center [808, 516] width 804 height 719
click at [575, 207] on div "function initGlowingInteractiveDotsGrid ( ) { document . querySelectorAll ( '[d…" at bounding box center [808, 516] width 804 height 719
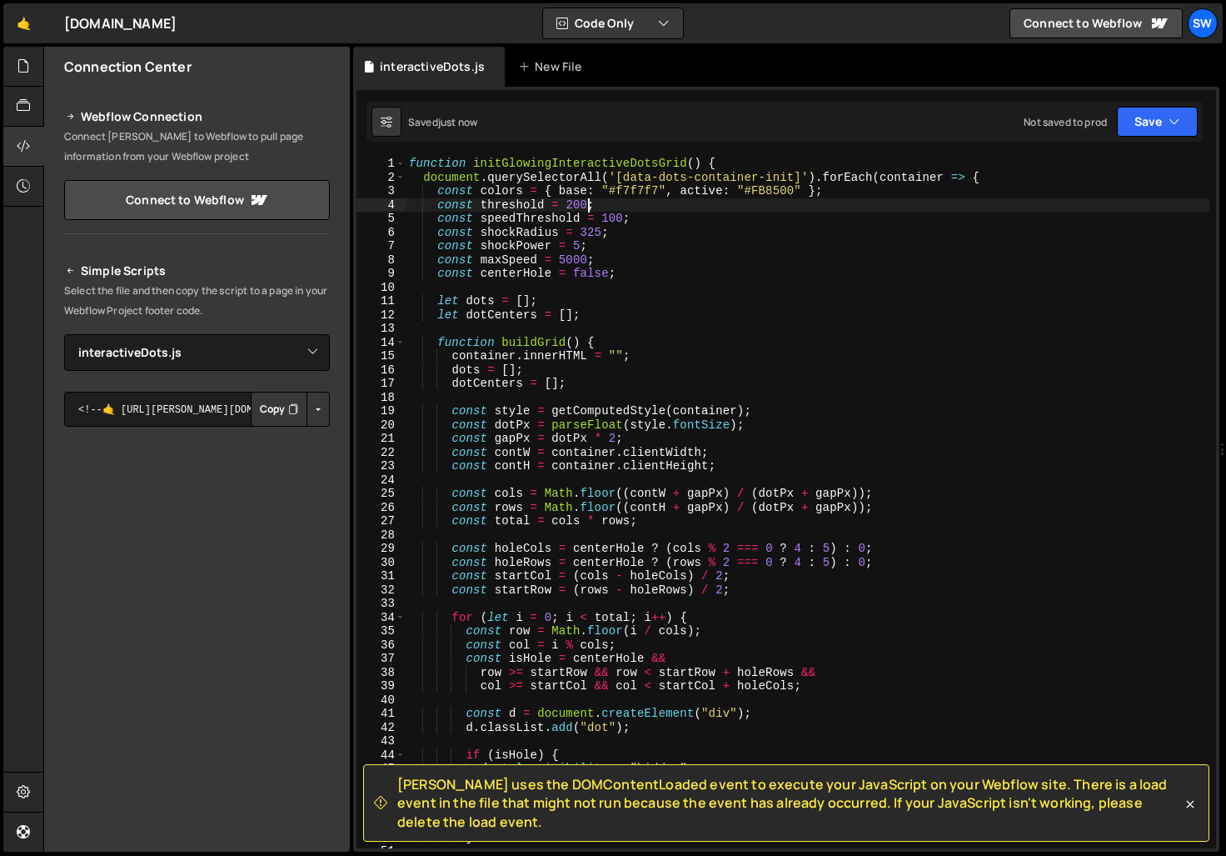
click at [646, 188] on div "function initGlowingInteractiveDotsGrid ( ) { document . querySelectorAll ( '[d…" at bounding box center [808, 516] width 804 height 719
click at [649, 193] on div "function initGlowingInteractiveDotsGrid ( ) { document . querySelectorAll ( '[d…" at bounding box center [808, 516] width 804 height 719
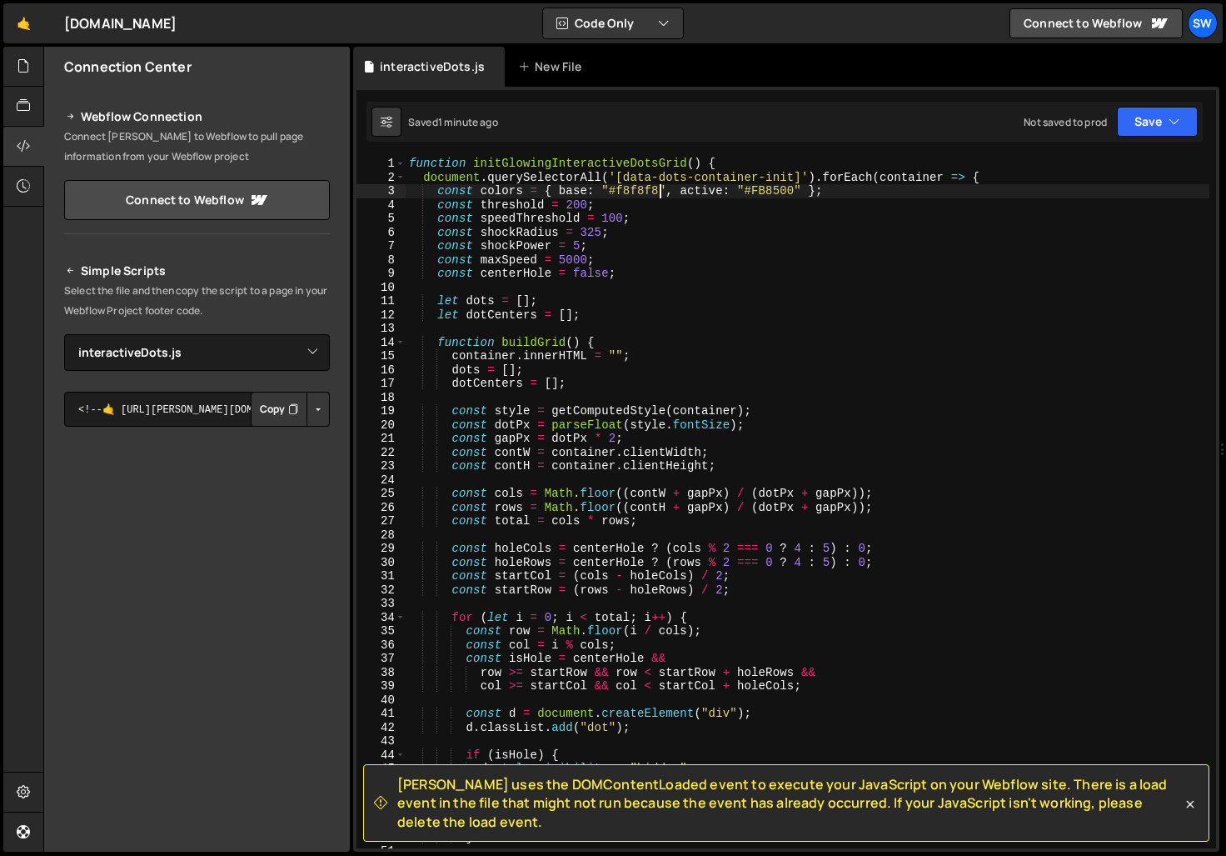
click at [638, 189] on div "function initGlowingInteractiveDotsGrid ( ) { document . querySelectorAll ( '[d…" at bounding box center [808, 516] width 804 height 719
paste textarea "FFF3E5"
click at [611, 193] on div "function initGlowingInteractiveDotsGrid ( ) { document . querySelectorAll ( '[d…" at bounding box center [808, 516] width 804 height 719
paste textarea "var(--swatch--brand-500)"
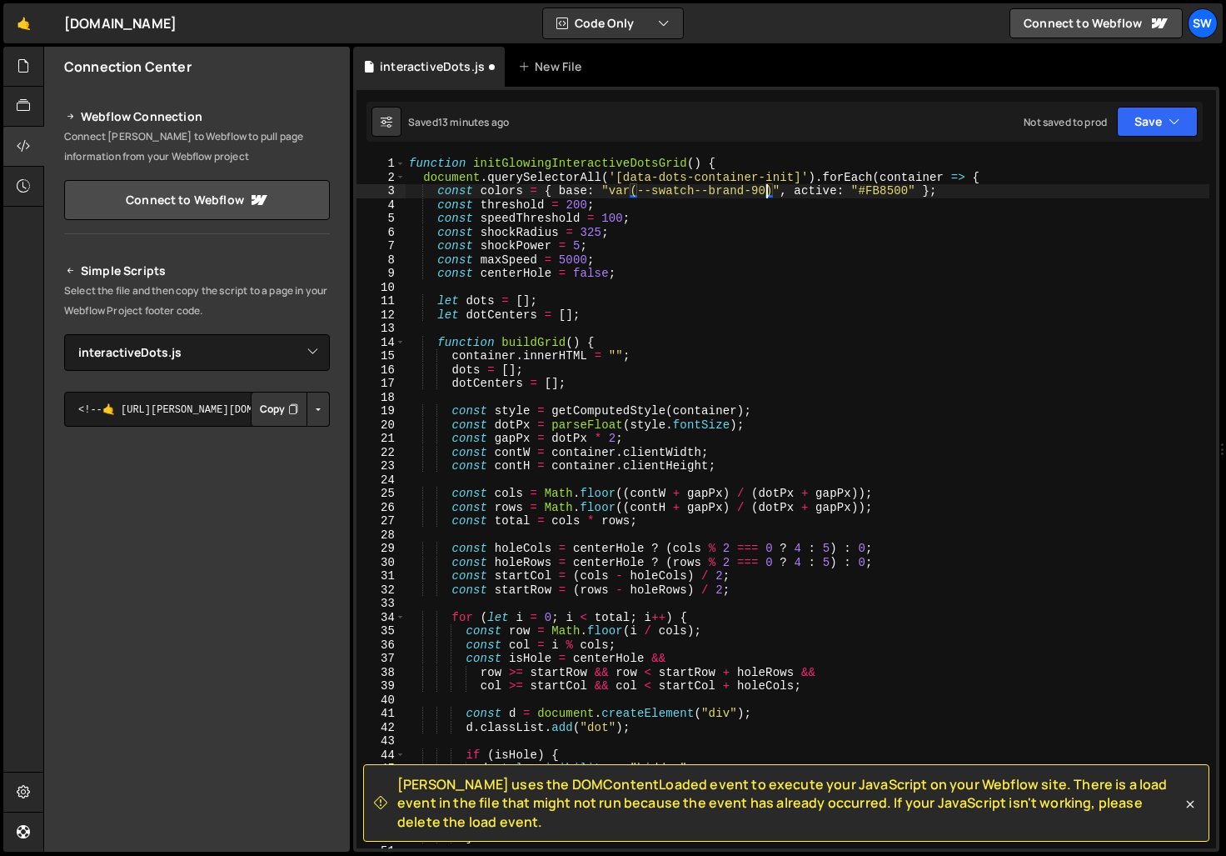
scroll to position [0, 25]
click at [890, 189] on div "function initGlowingInteractiveDotsGrid ( ) { document . querySelectorAll ( '[d…" at bounding box center [808, 516] width 804 height 719
paste textarea "var(--swatch--brand-500)"
click at [622, 372] on div "function initGlowingInteractiveDotsGrid ( ) { document . querySelectorAll ( '[d…" at bounding box center [808, 516] width 804 height 719
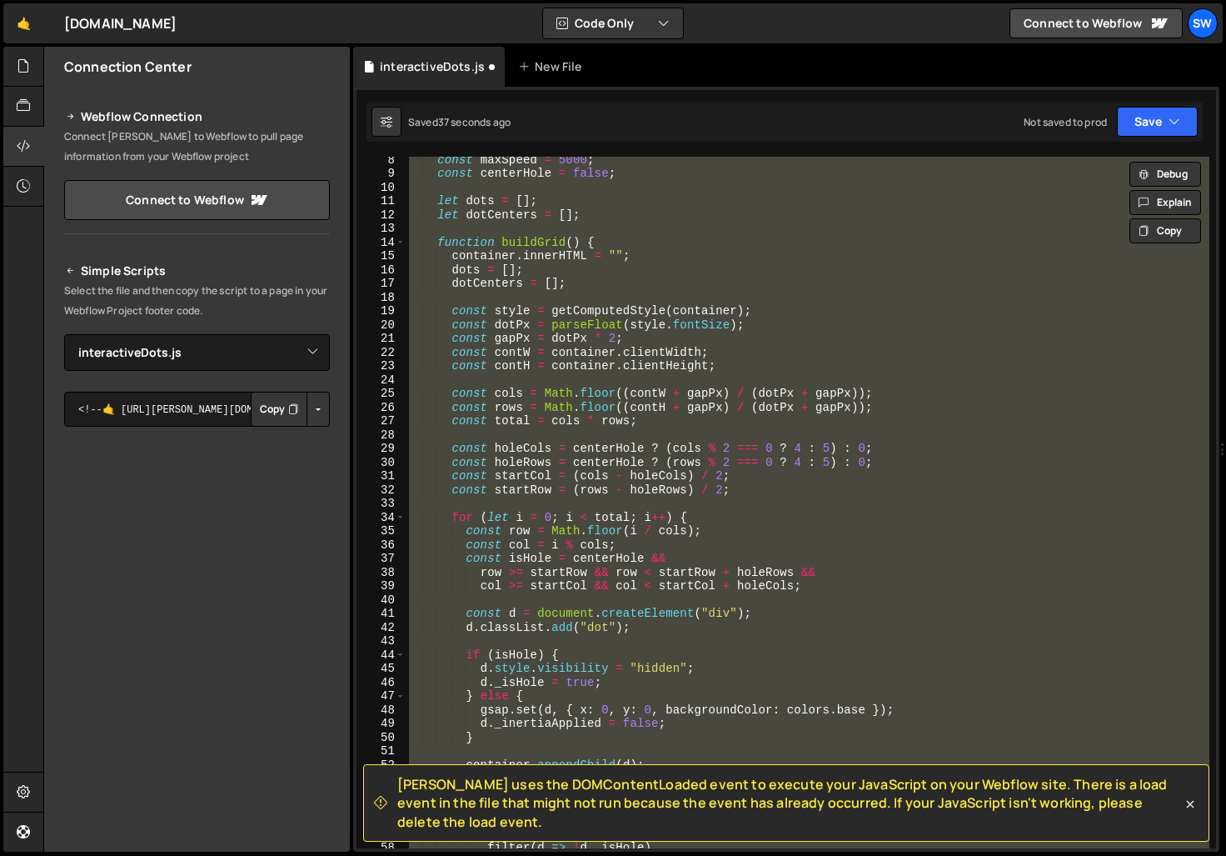
scroll to position [0, 0]
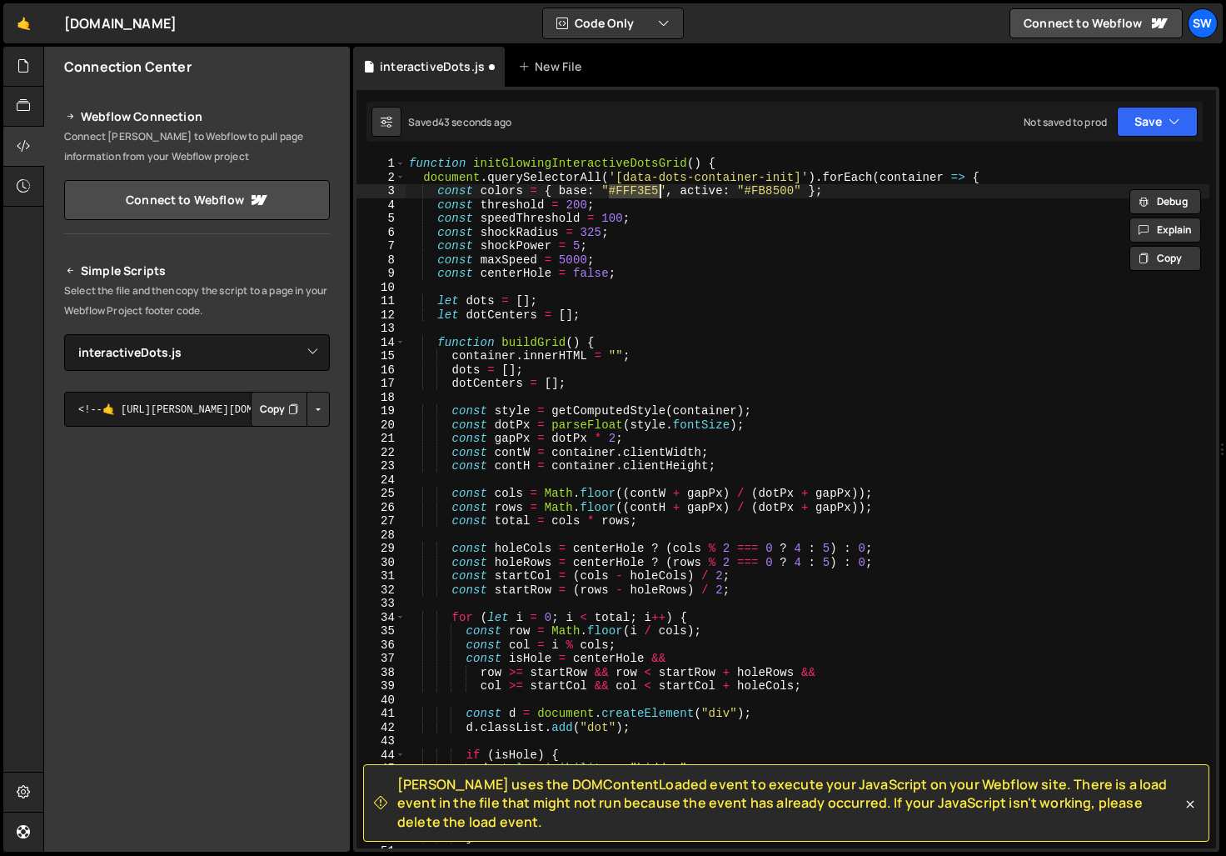
paste textarea "var(--swatch--brand-500)"
click at [576, 304] on div "function initGlowingInteractiveDotsGrid ( ) { document . querySelectorAll ( '[d…" at bounding box center [808, 516] width 804 height 719
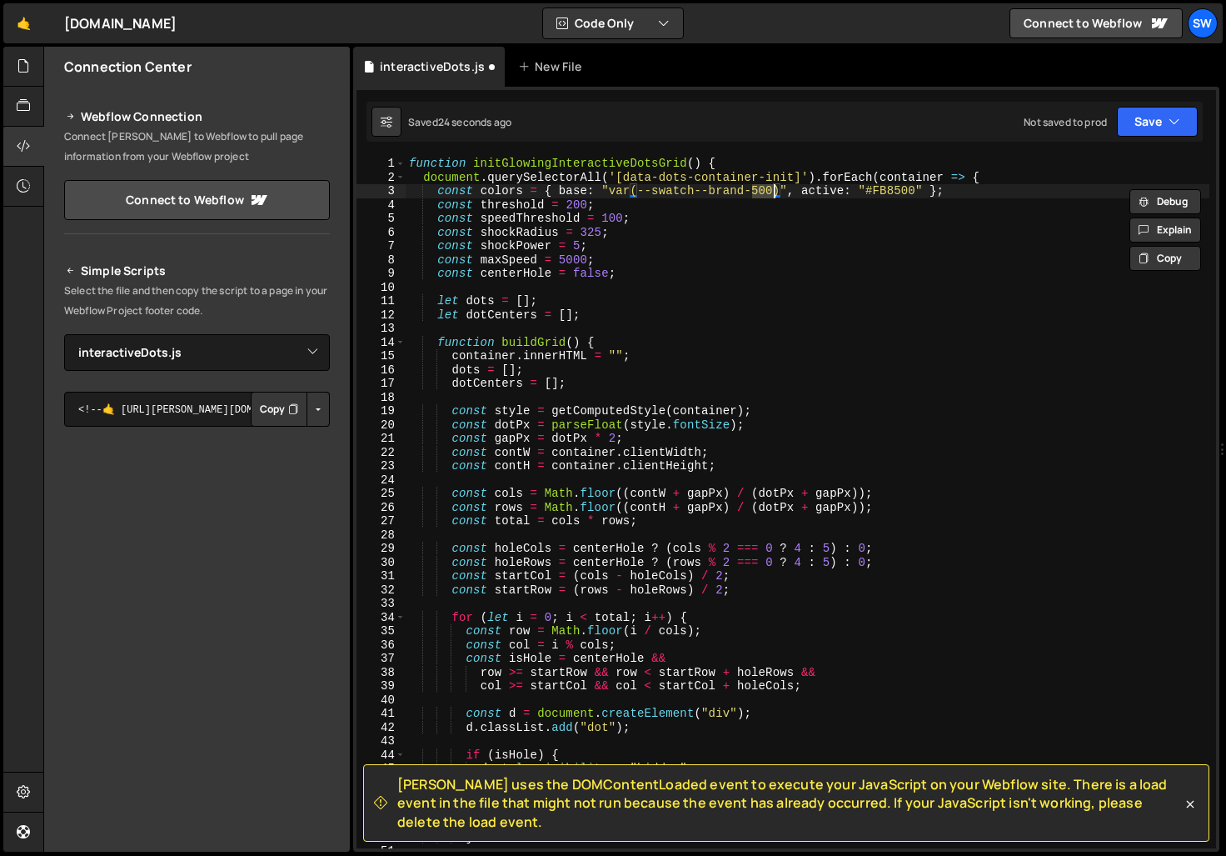
type textarea "const colors = { base: "#FFF3E5", active: "#FB8500" };"
